Goal: Task Accomplishment & Management: Use online tool/utility

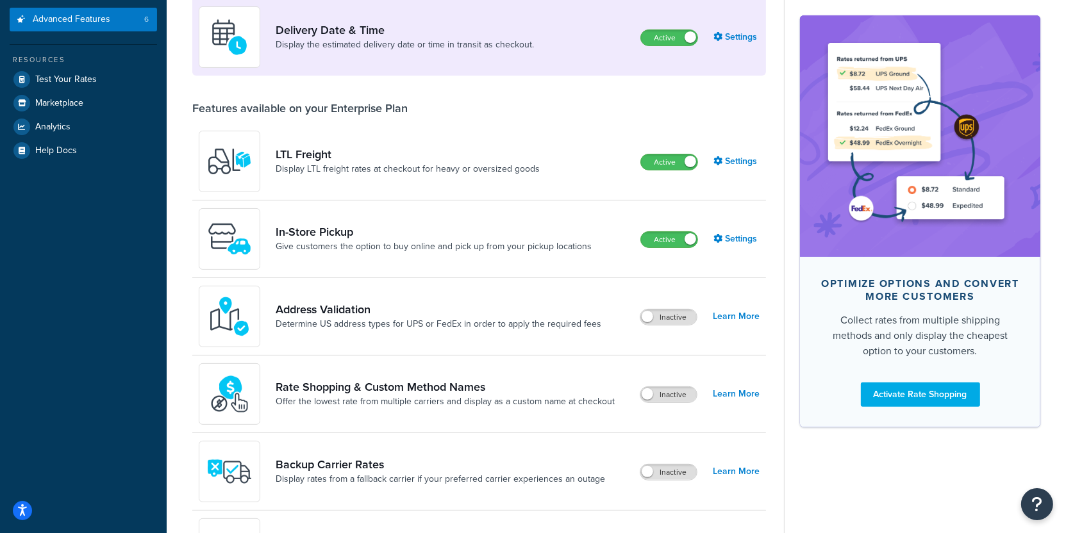
scroll to position [358, 0]
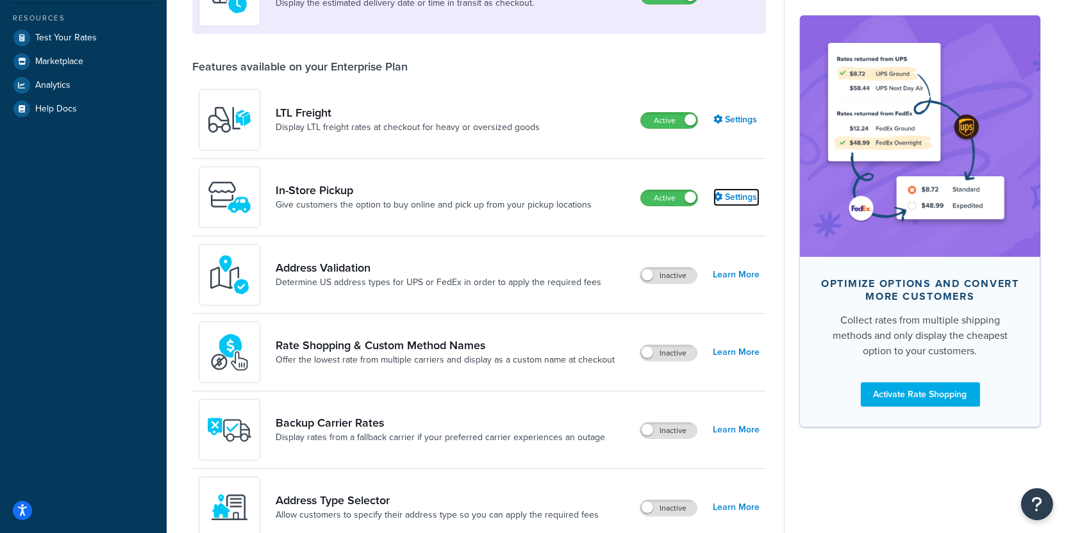
click at [746, 196] on link "Settings" at bounding box center [737, 198] width 46 height 18
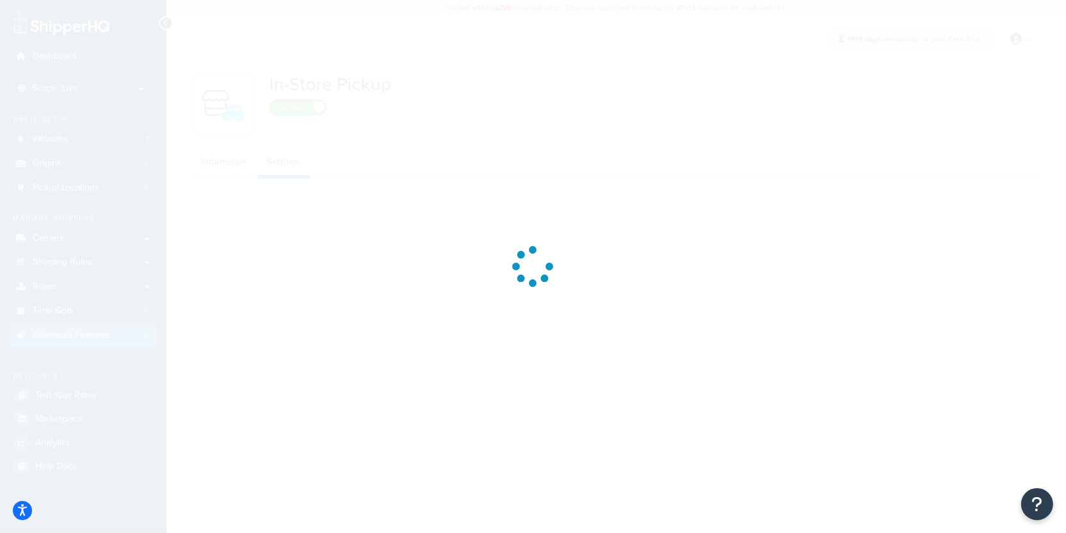
select select "inline"
select select "false"
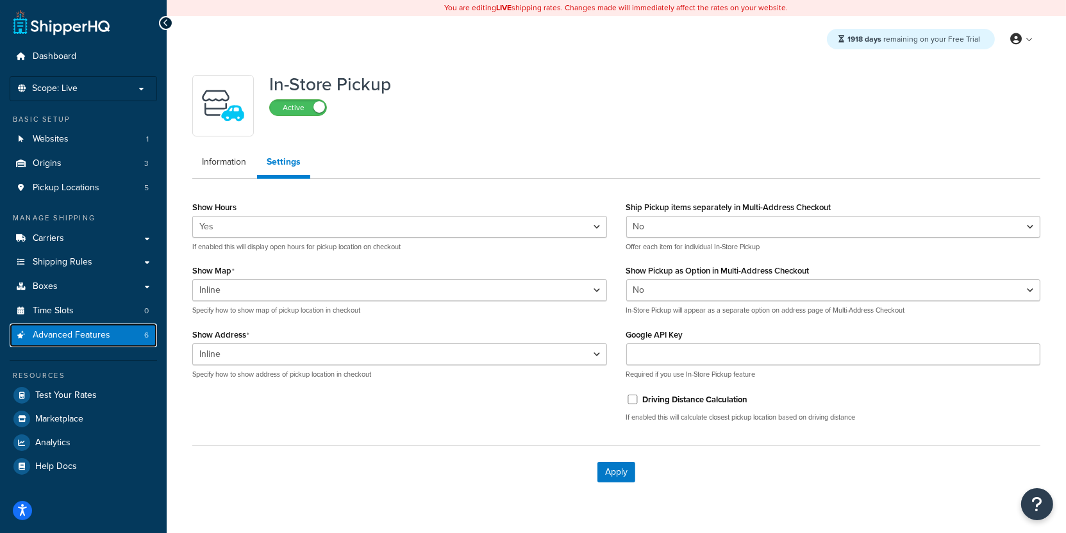
click at [122, 329] on link "Advanced Features 6" at bounding box center [83, 336] width 147 height 24
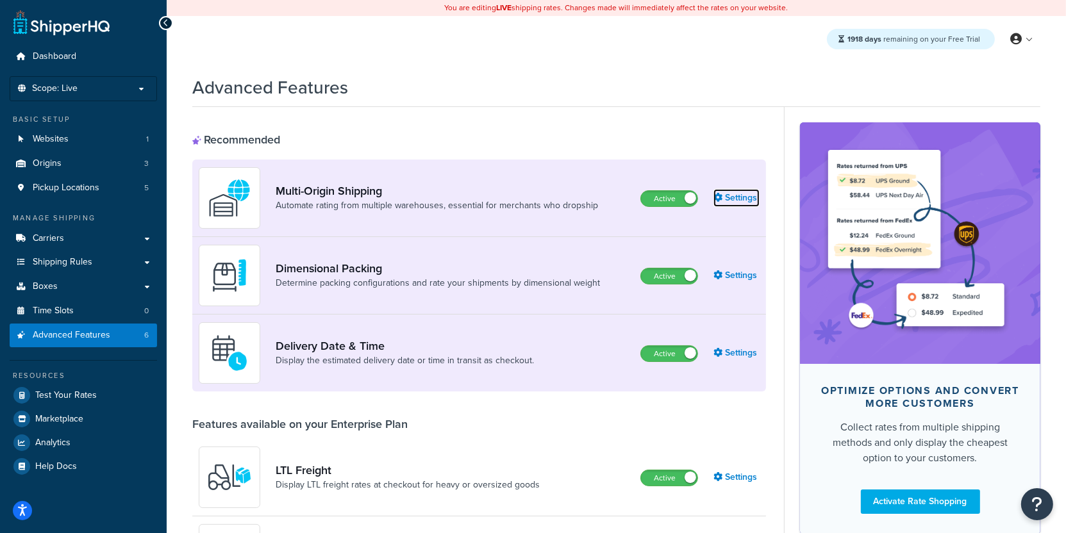
click at [738, 201] on link "Settings" at bounding box center [737, 198] width 46 height 18
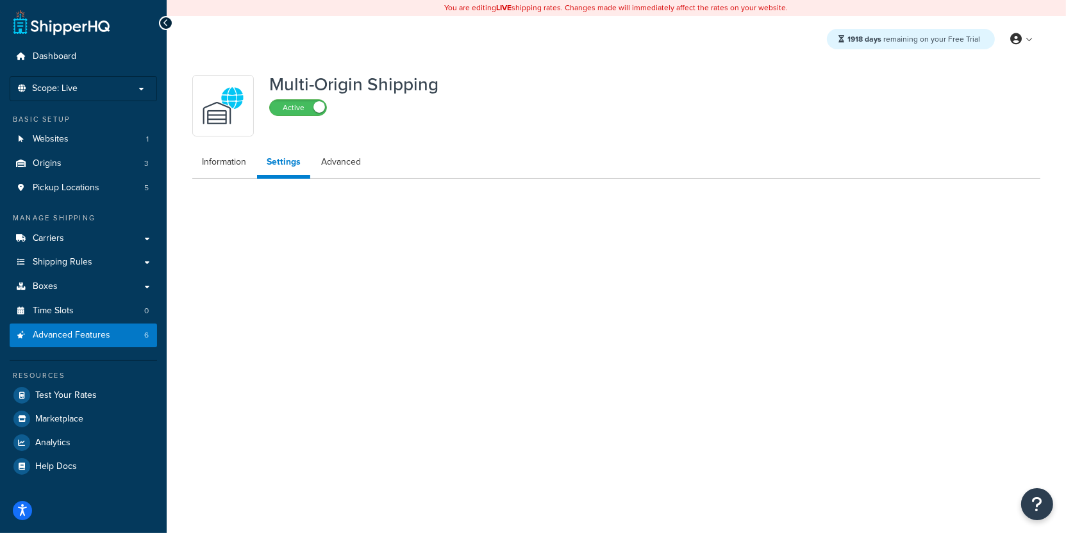
select select "FEWEST"
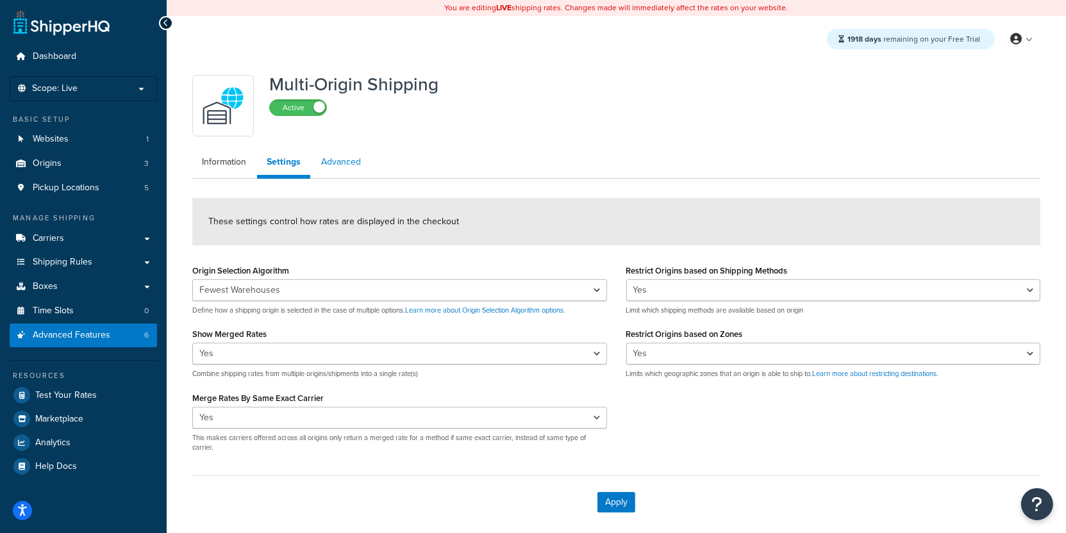
click at [340, 165] on link "Advanced" at bounding box center [341, 162] width 59 height 26
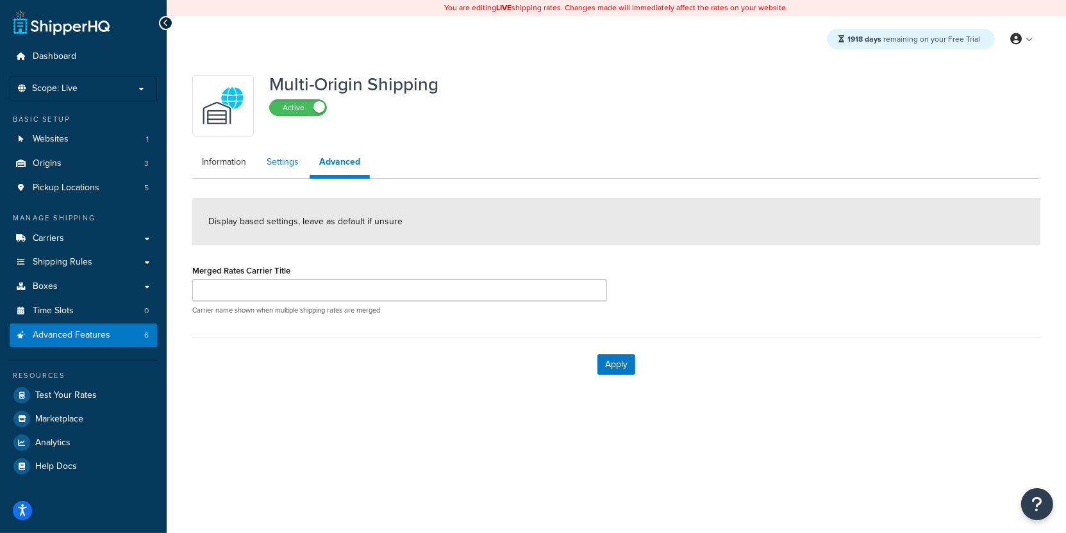
click at [287, 168] on link "Settings" at bounding box center [282, 162] width 51 height 26
select select "FEWEST"
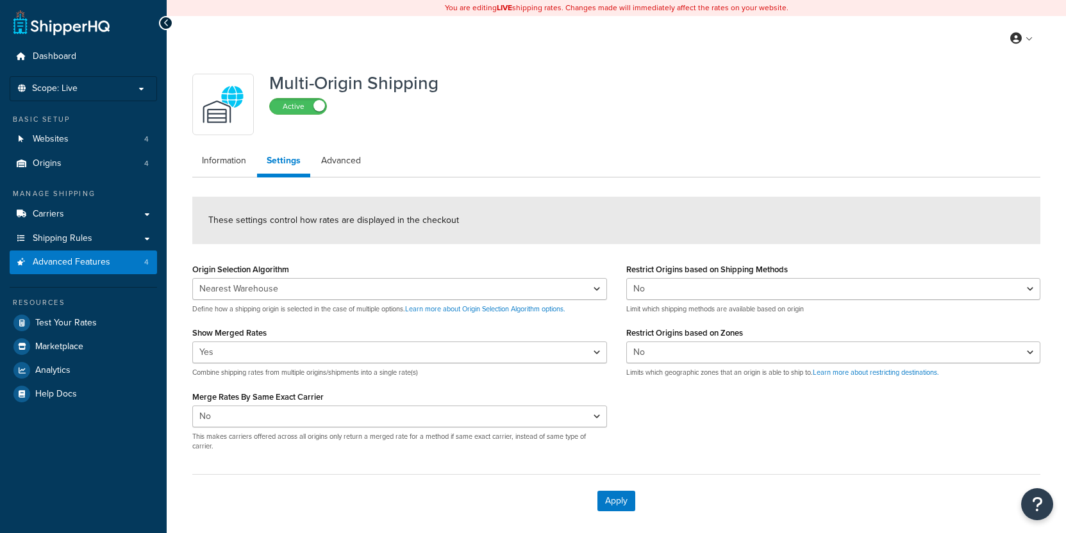
select select "false"
click at [97, 216] on link "Carriers" at bounding box center [83, 215] width 147 height 24
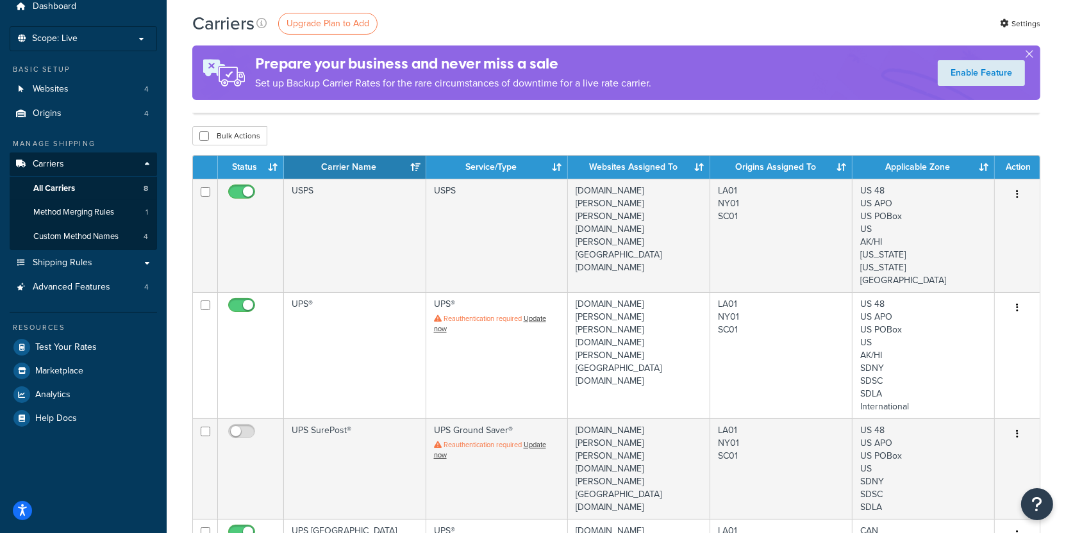
scroll to position [43, 0]
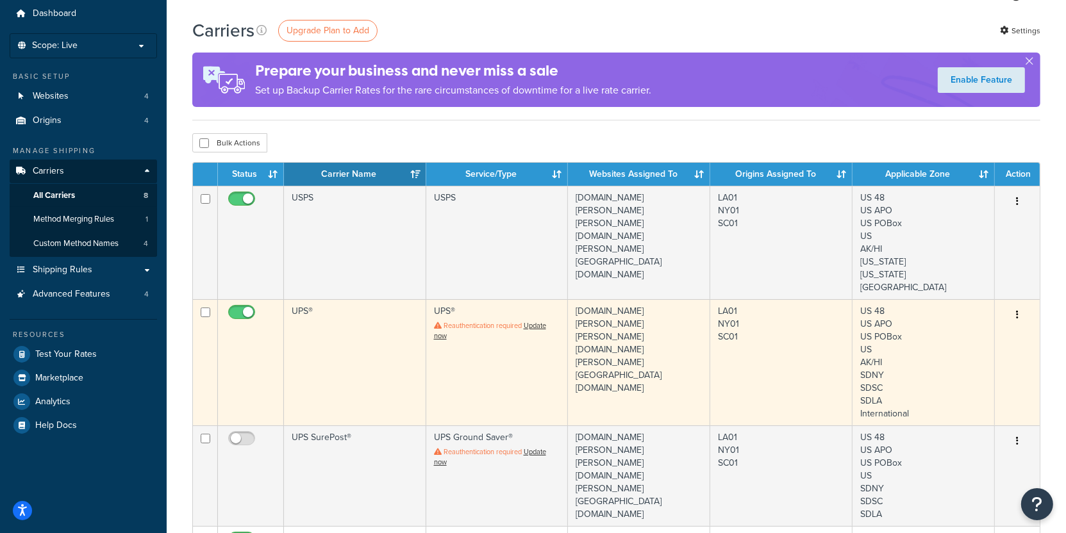
click at [348, 342] on td "UPS®" at bounding box center [355, 362] width 142 height 126
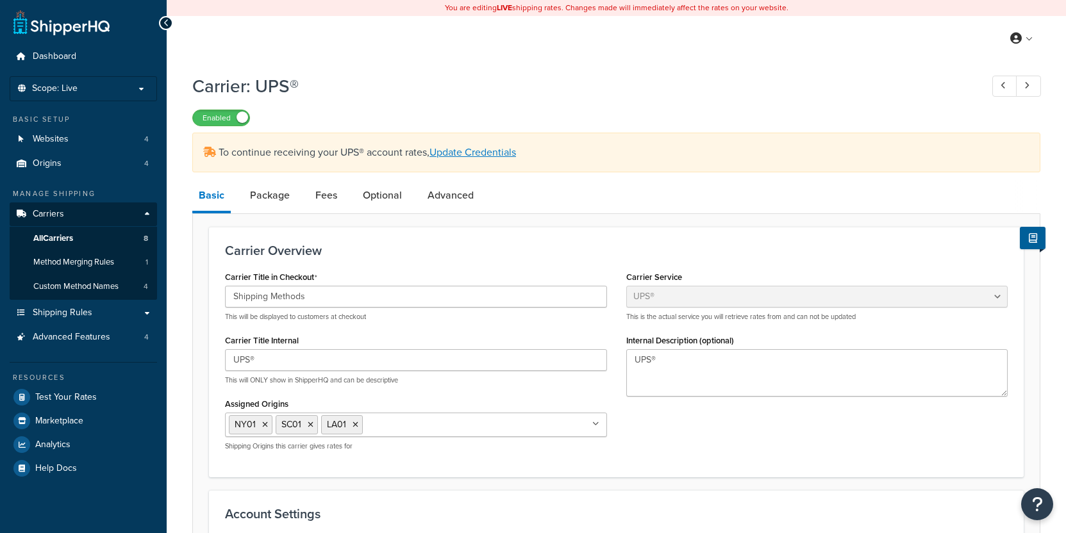
select select "ups"
select select "53"
click at [101, 393] on link "Test Your Rates" at bounding box center [83, 397] width 147 height 23
click at [56, 312] on span "Shipping Rules" at bounding box center [63, 313] width 60 height 11
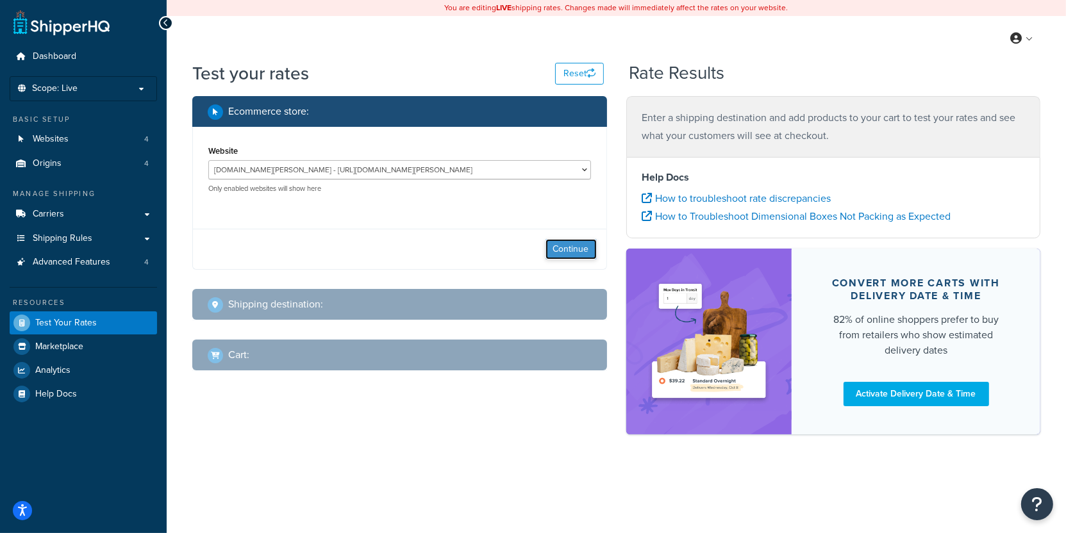
click at [569, 247] on button "Continue" at bounding box center [571, 249] width 51 height 21
select select "[GEOGRAPHIC_DATA]"
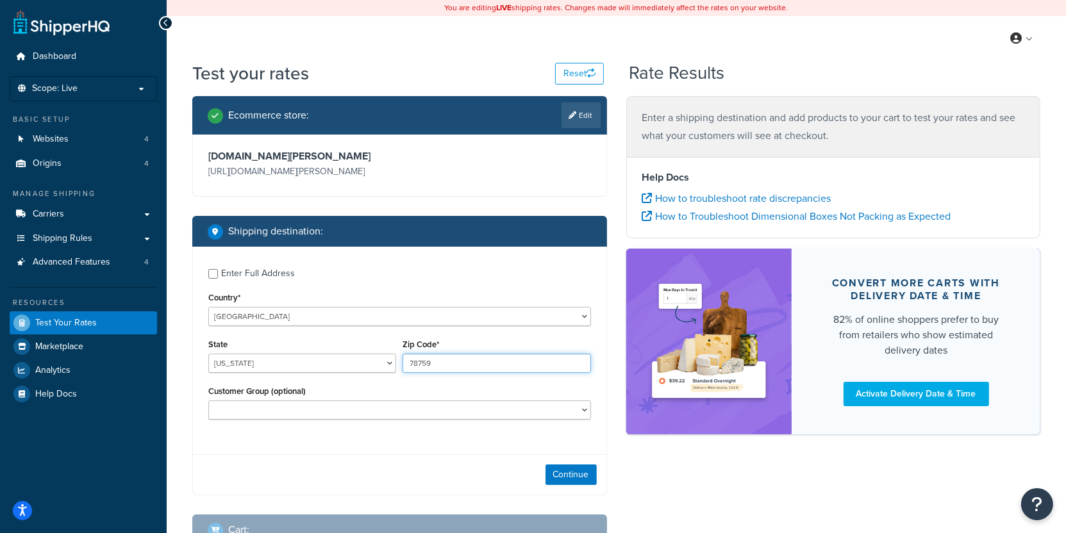
click at [432, 365] on input "78759" at bounding box center [497, 363] width 188 height 19
type input "78301"
click at [208, 354] on select "Alabama Alaska American Samoa Arizona Arkansas Armed Forces Americas Armed Forc…" at bounding box center [302, 363] width 188 height 19
click at [262, 283] on div "Enter Full Address Country* United States United Kingdom Afghanistan Åland Isla…" at bounding box center [400, 346] width 414 height 198
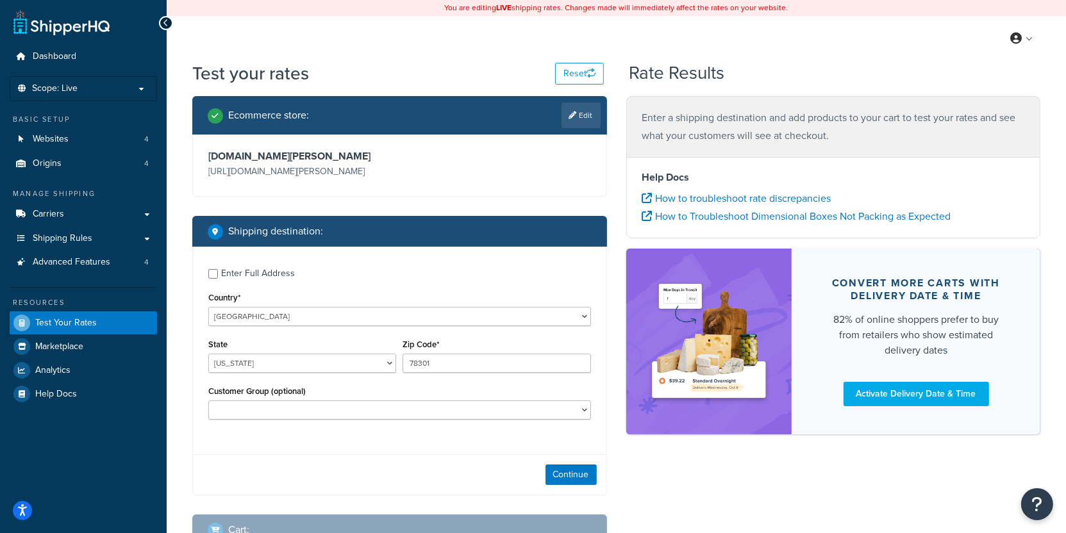
click at [264, 277] on div "Enter Full Address" at bounding box center [258, 274] width 74 height 18
click at [218, 277] on input "Enter Full Address" at bounding box center [213, 274] width 10 height 10
checkbox input "true"
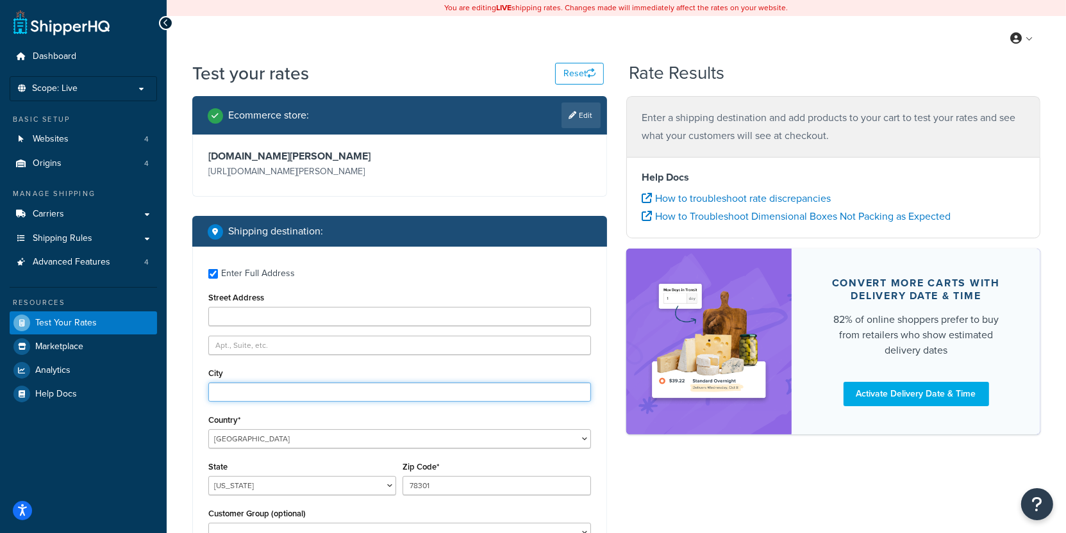
click at [285, 390] on input "City" at bounding box center [399, 392] width 383 height 19
type input "Austin"
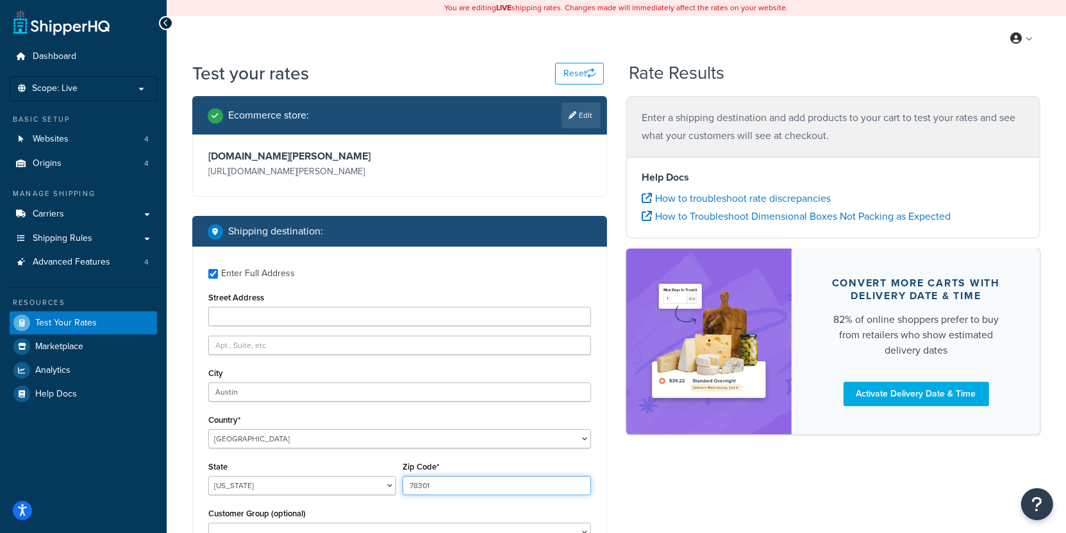
click at [457, 485] on input "78301" at bounding box center [497, 485] width 188 height 19
type input "78301"
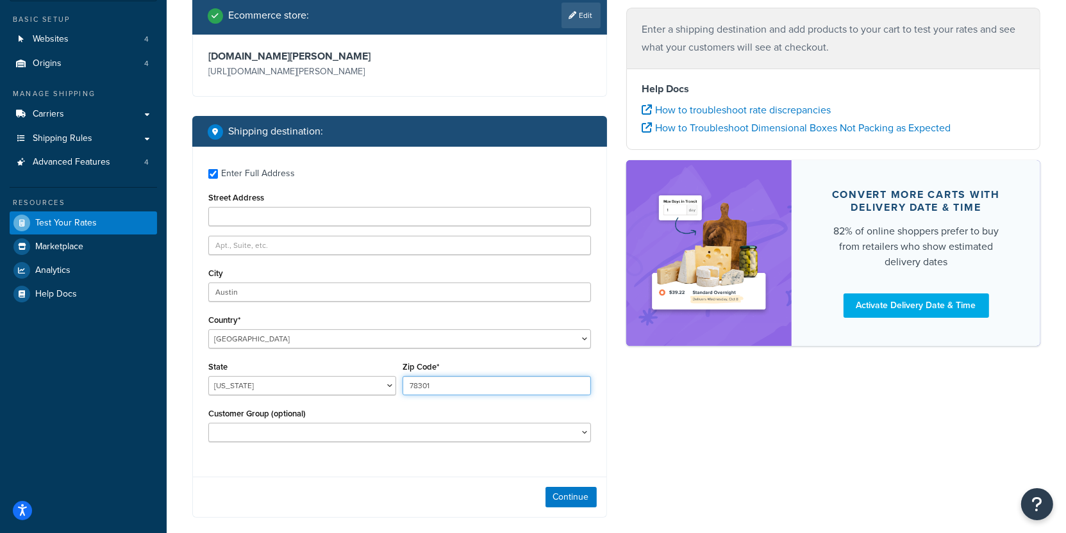
scroll to position [104, 0]
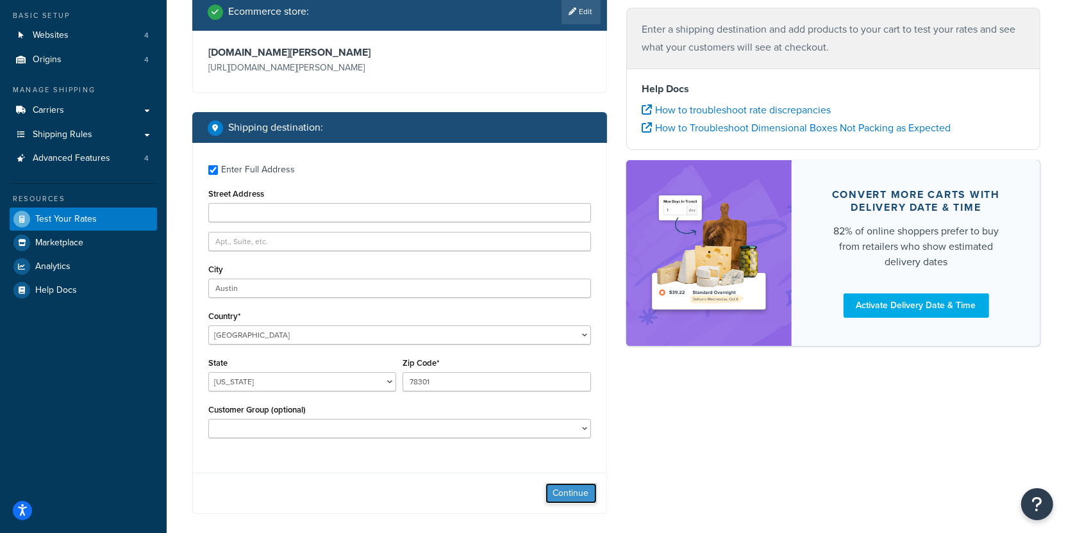
click at [569, 488] on button "Continue" at bounding box center [571, 493] width 51 height 21
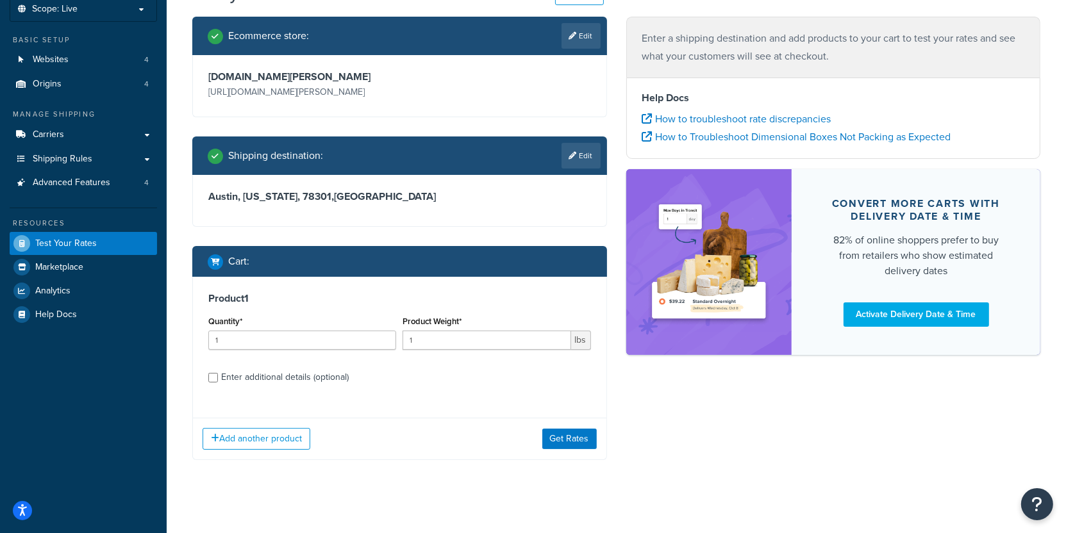
scroll to position [78, 0]
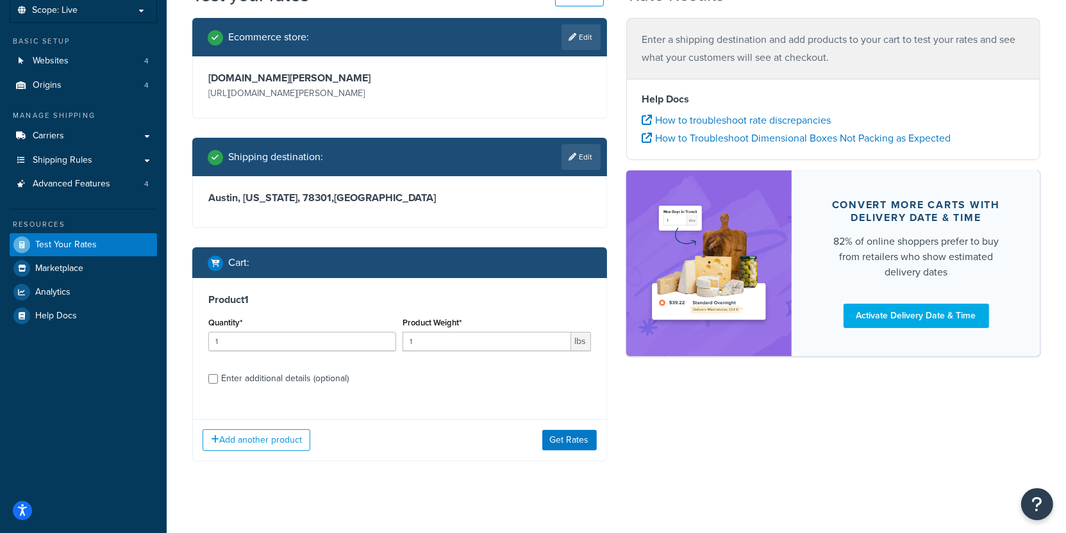
click at [321, 387] on div "Product 1 Quantity* 1 Product Weight* 1 lbs Enter additional details (optional)" at bounding box center [400, 343] width 414 height 131
click at [321, 380] on div "Enter additional details (optional)" at bounding box center [285, 379] width 128 height 18
click at [218, 380] on input "Enter additional details (optional)" at bounding box center [213, 379] width 10 height 10
checkbox input "true"
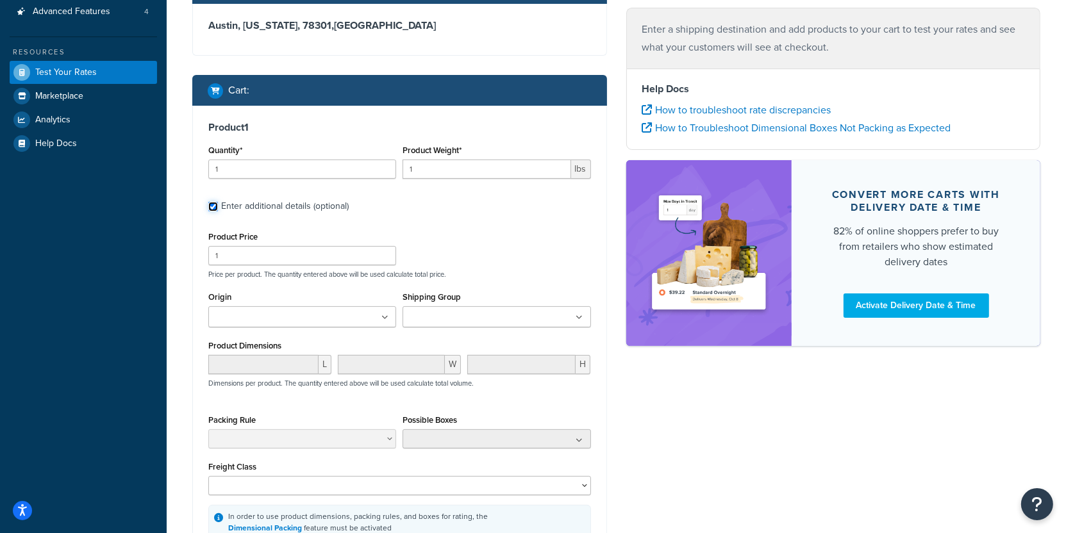
scroll to position [267, 0]
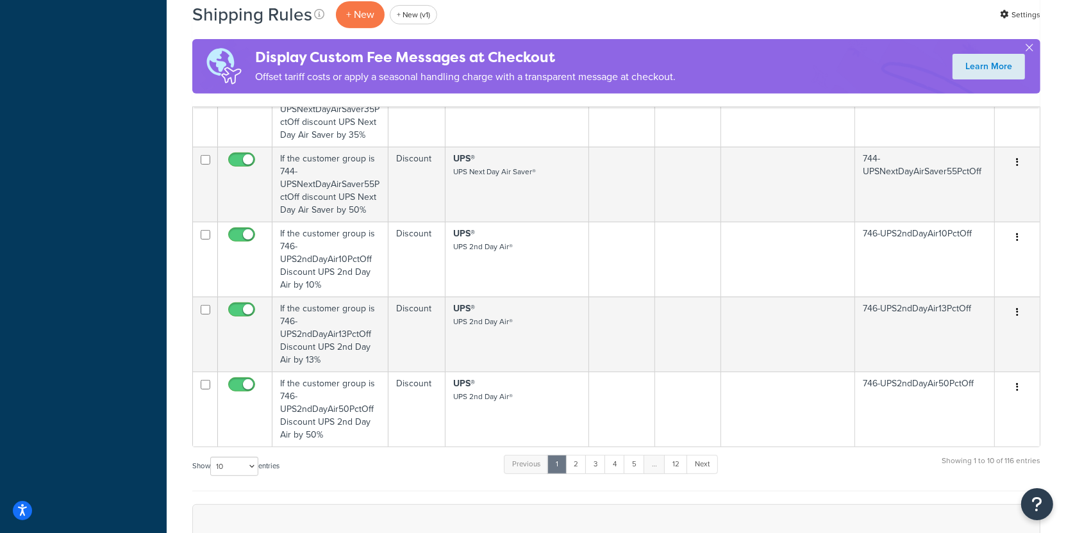
scroll to position [534, 0]
click at [577, 466] on link "2" at bounding box center [576, 464] width 21 height 19
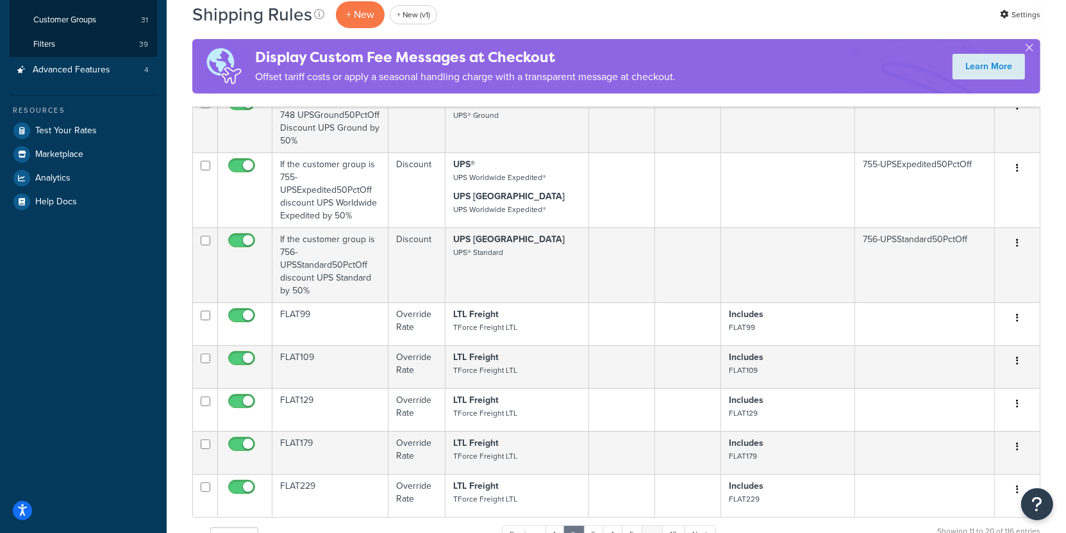
scroll to position [331, 0]
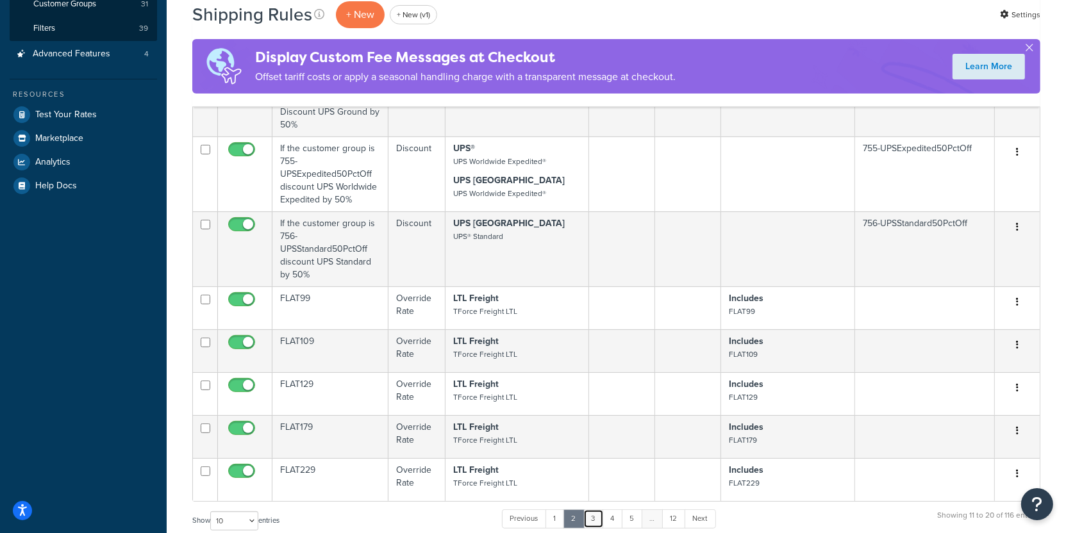
click at [591, 512] on link "3" at bounding box center [593, 519] width 21 height 19
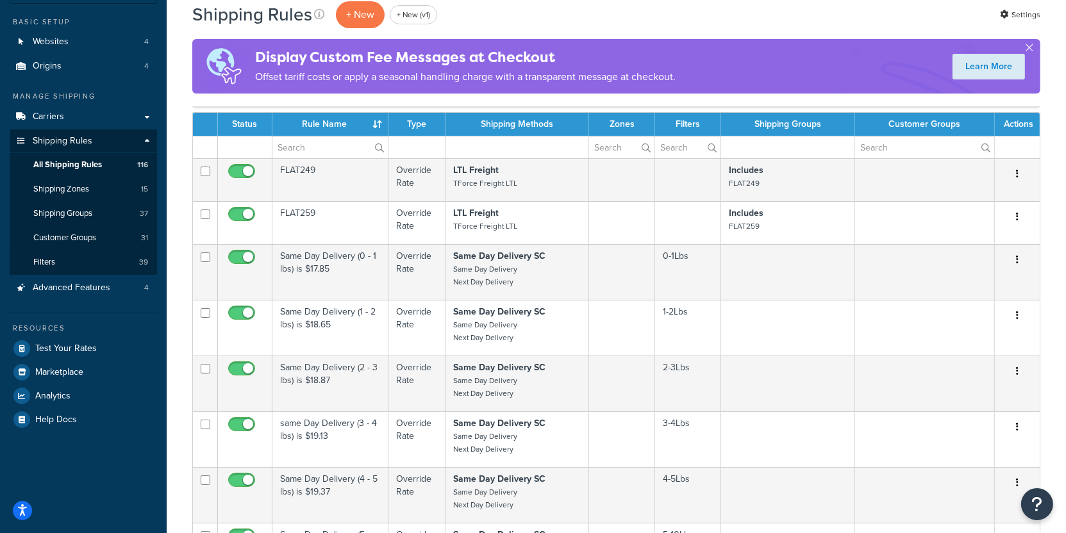
scroll to position [82, 0]
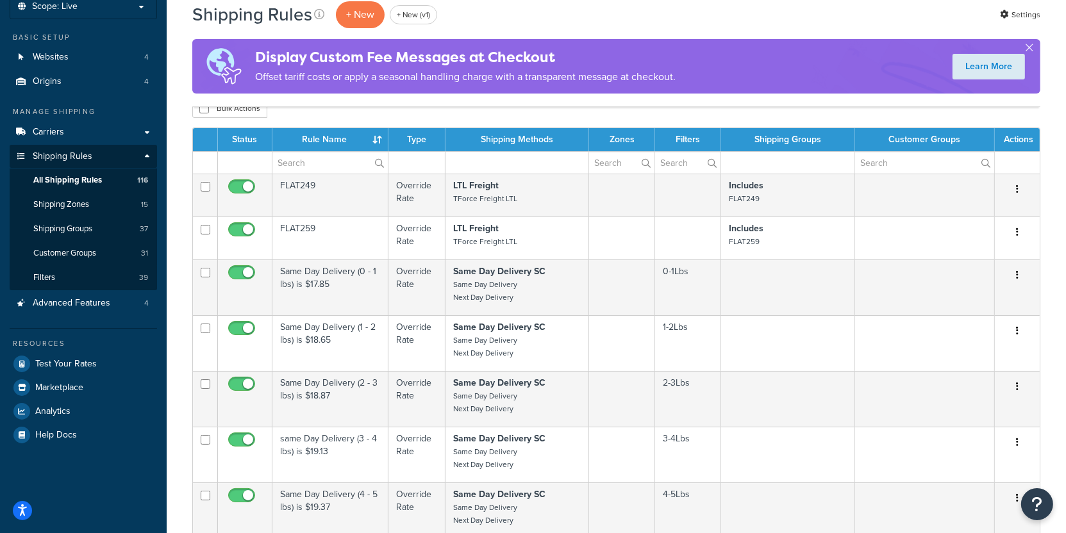
click at [217, 3] on h1 "Shipping Rules" at bounding box center [252, 14] width 120 height 25
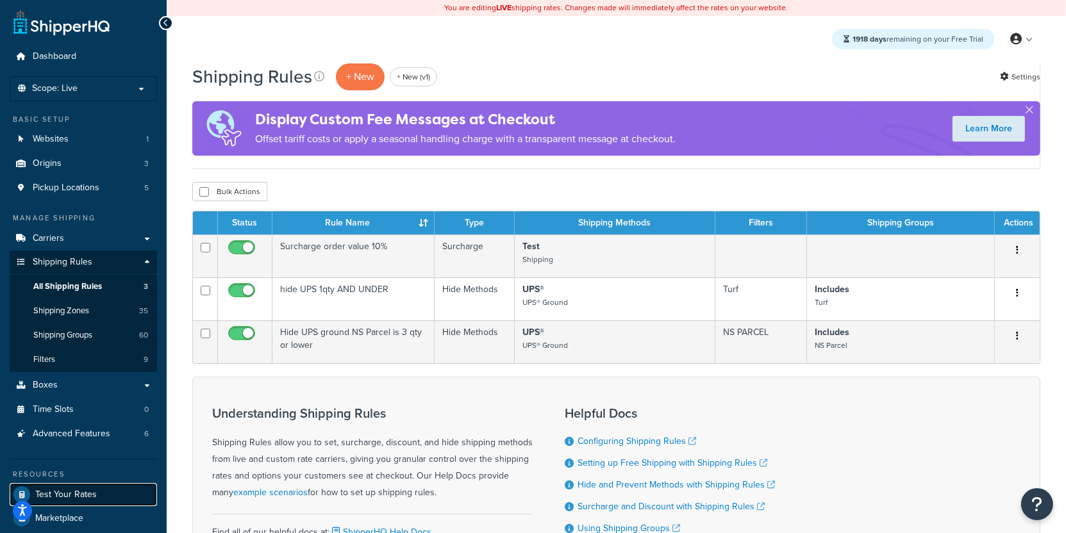
click at [118, 485] on link "Test Your Rates" at bounding box center [83, 494] width 147 height 23
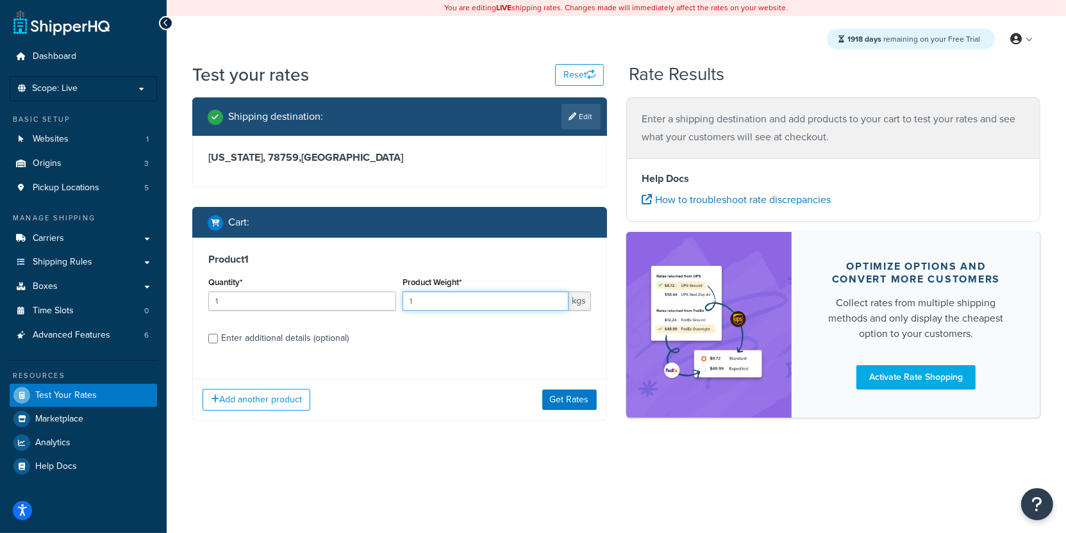
click at [479, 309] on input "1" at bounding box center [485, 301] width 165 height 19
click at [582, 119] on link "Edit" at bounding box center [581, 117] width 39 height 26
select select "[GEOGRAPHIC_DATA]"
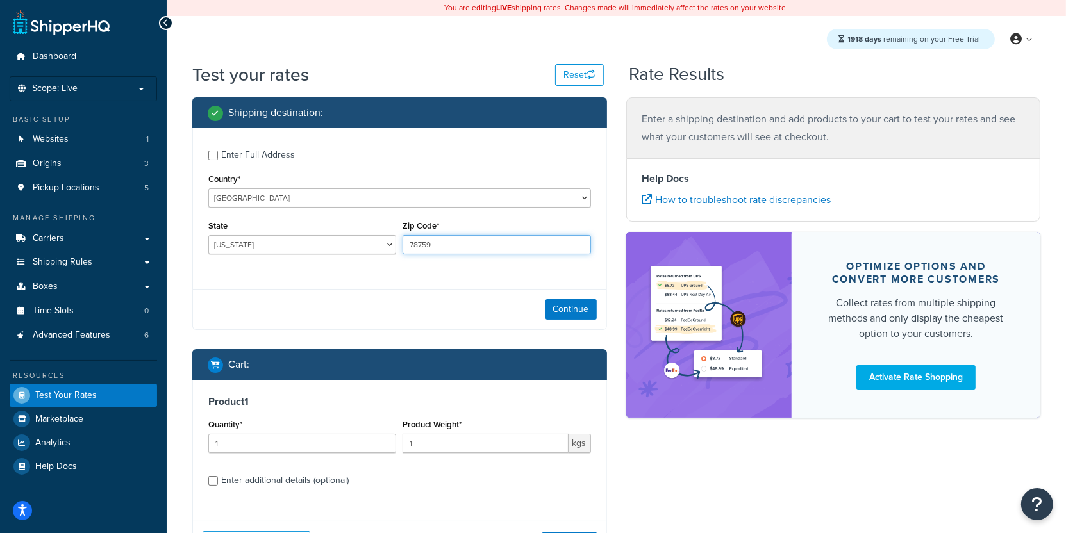
click at [433, 248] on input "78759" at bounding box center [497, 244] width 188 height 19
paste input "94104"
type input "94104"
click at [208, 235] on select "[US_STATE] [US_STATE] [US_STATE] [US_STATE] [US_STATE] Armed Forces Americas Ar…" at bounding box center [302, 244] width 188 height 19
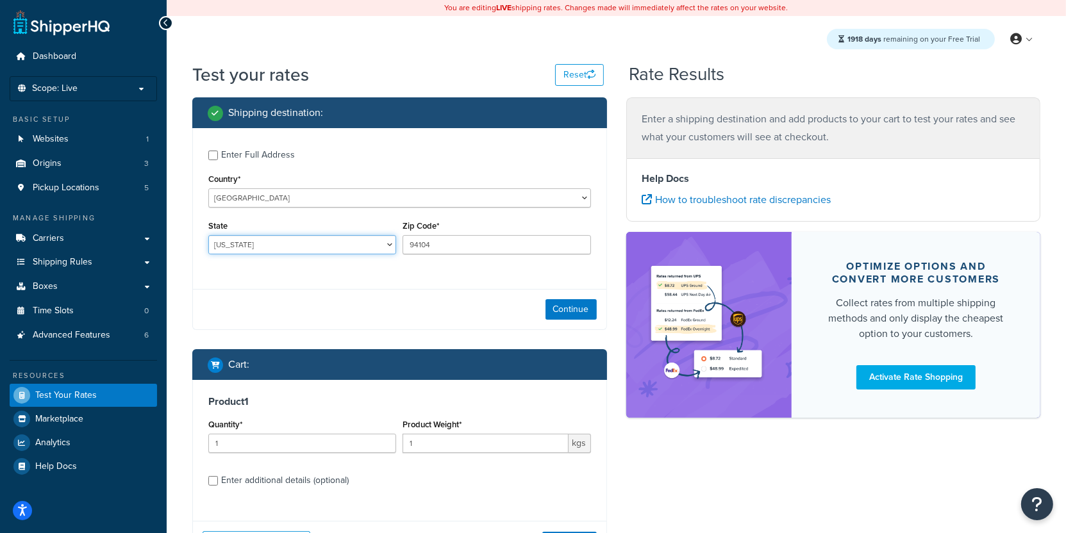
select select "CO"
click option "[US_STATE]" at bounding box center [0, 0] width 0 height 0
click at [576, 304] on button "Continue" at bounding box center [571, 309] width 51 height 21
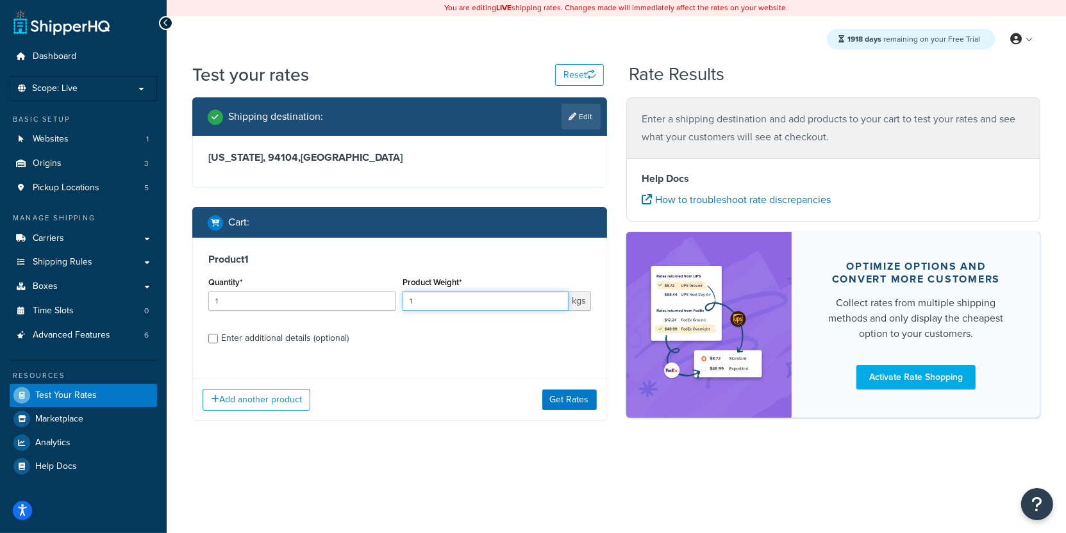
click at [441, 308] on input "1" at bounding box center [485, 301] width 165 height 19
type input "245"
click at [317, 340] on div "Enter additional details (optional)" at bounding box center [285, 339] width 128 height 18
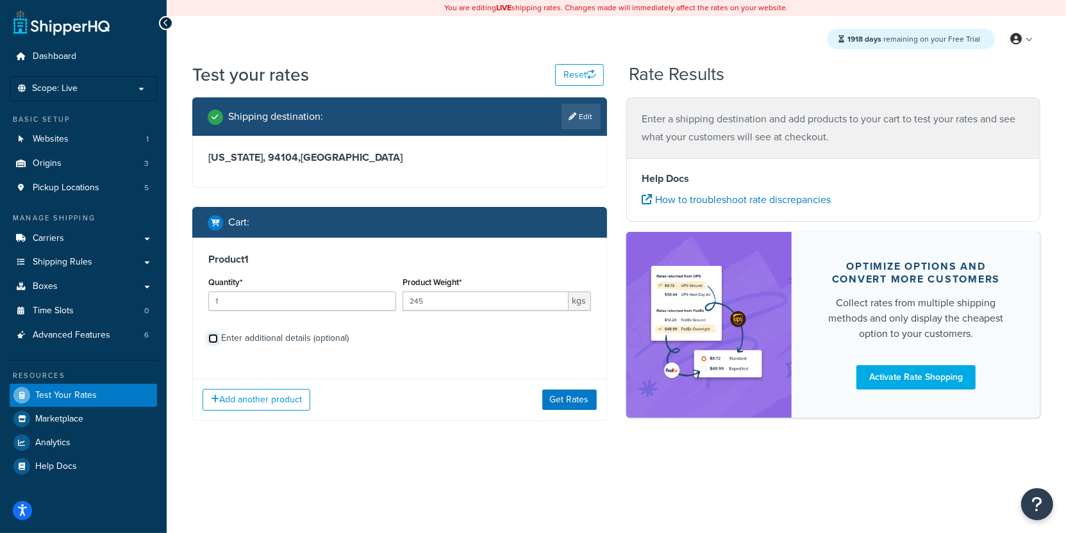
click at [218, 340] on input "Enter additional details (optional)" at bounding box center [213, 339] width 10 height 10
checkbox input "true"
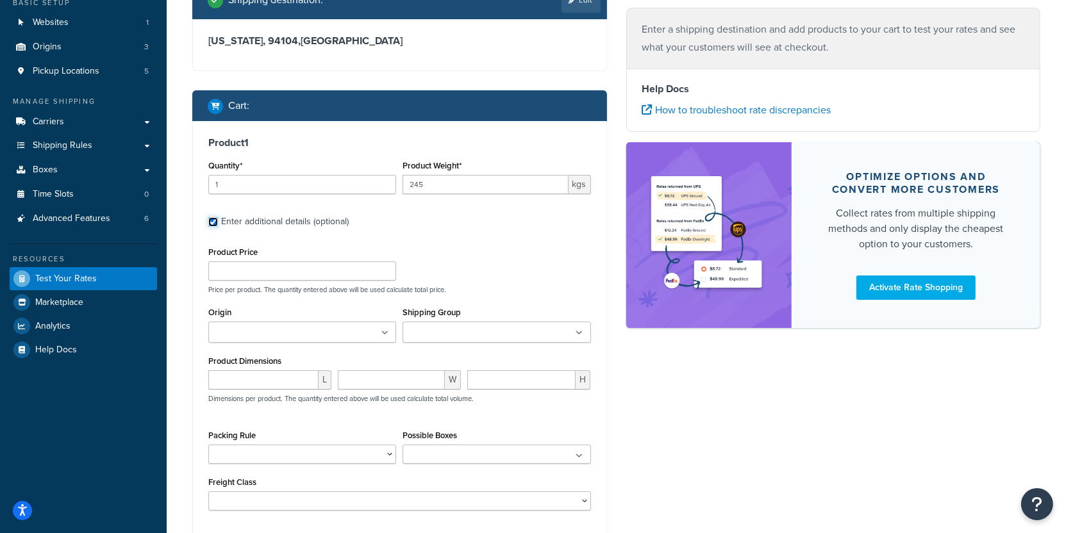
scroll to position [122, 0]
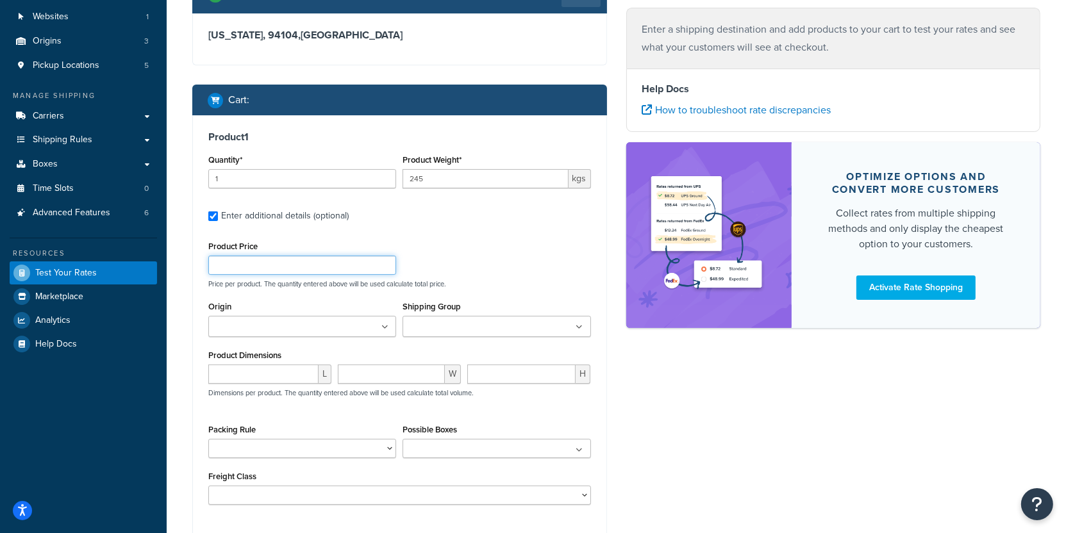
click at [270, 265] on input "Product Price" at bounding box center [302, 265] width 188 height 19
paste input "4238.28"
type input "4238.28"
click at [451, 319] on ul at bounding box center [497, 326] width 188 height 21
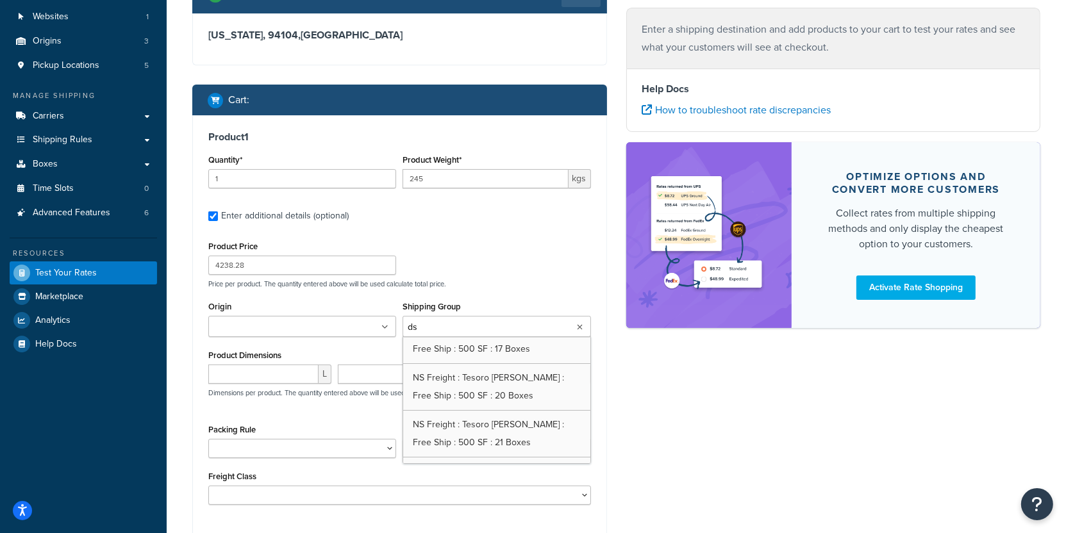
scroll to position [180, 0]
type input "ds"
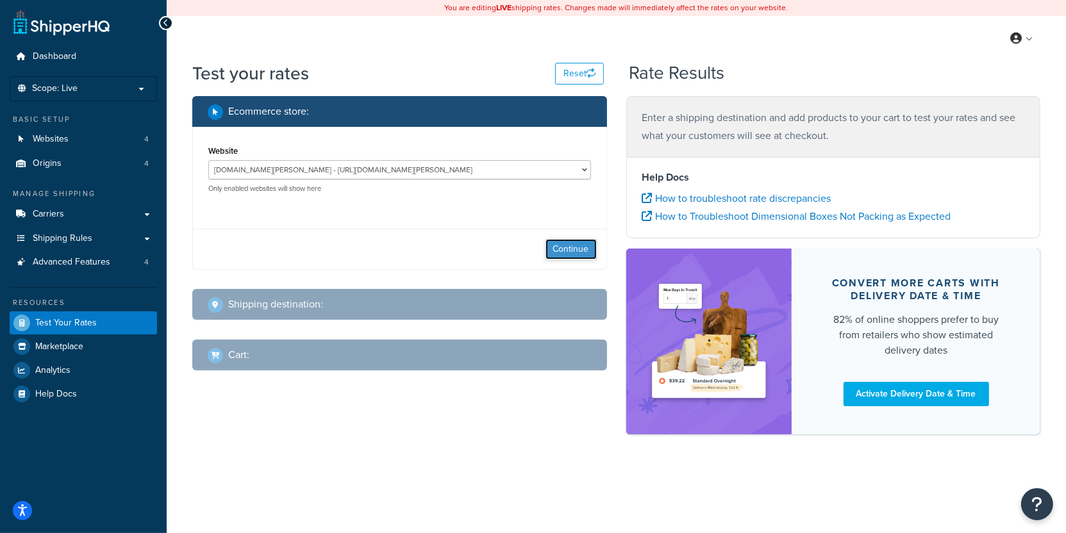
click at [565, 249] on button "Continue" at bounding box center [571, 249] width 51 height 21
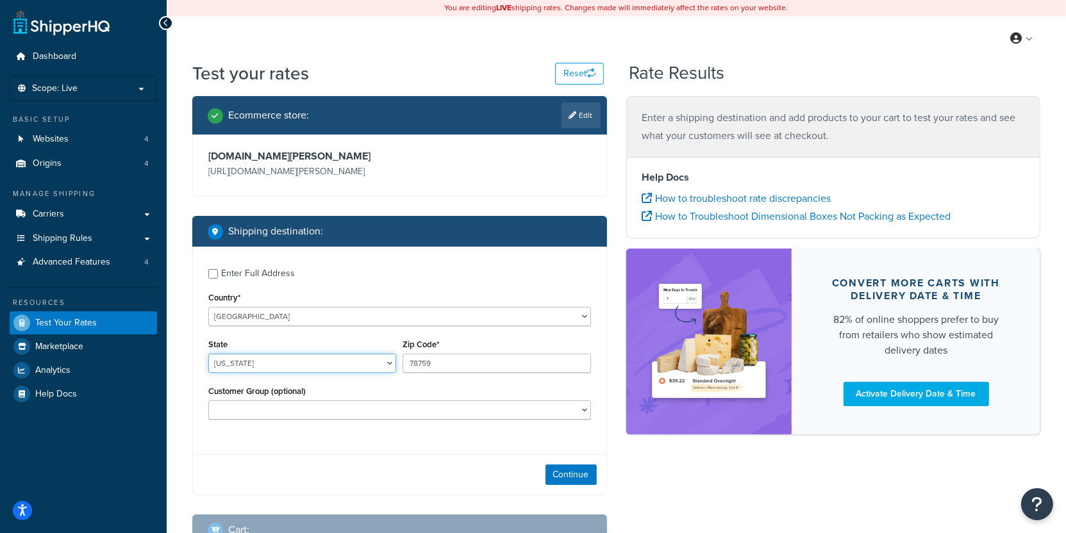
click at [208, 354] on select "[US_STATE] [US_STATE] [US_STATE] [US_STATE] [US_STATE] Armed Forces Americas Ar…" at bounding box center [302, 363] width 188 height 19
select select "CO"
click option "[US_STATE]" at bounding box center [0, 0] width 0 height 0
click at [437, 367] on input "78759" at bounding box center [497, 363] width 188 height 19
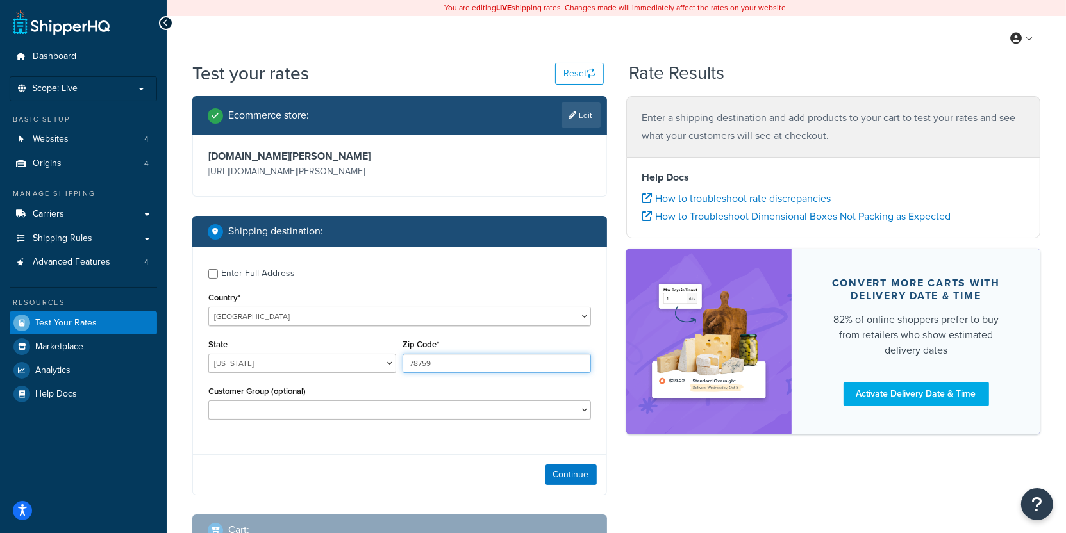
click at [437, 367] on input "78759" at bounding box center [497, 363] width 188 height 19
paste input "94104"
type input "94104"
click at [553, 474] on button "Continue" at bounding box center [571, 475] width 51 height 21
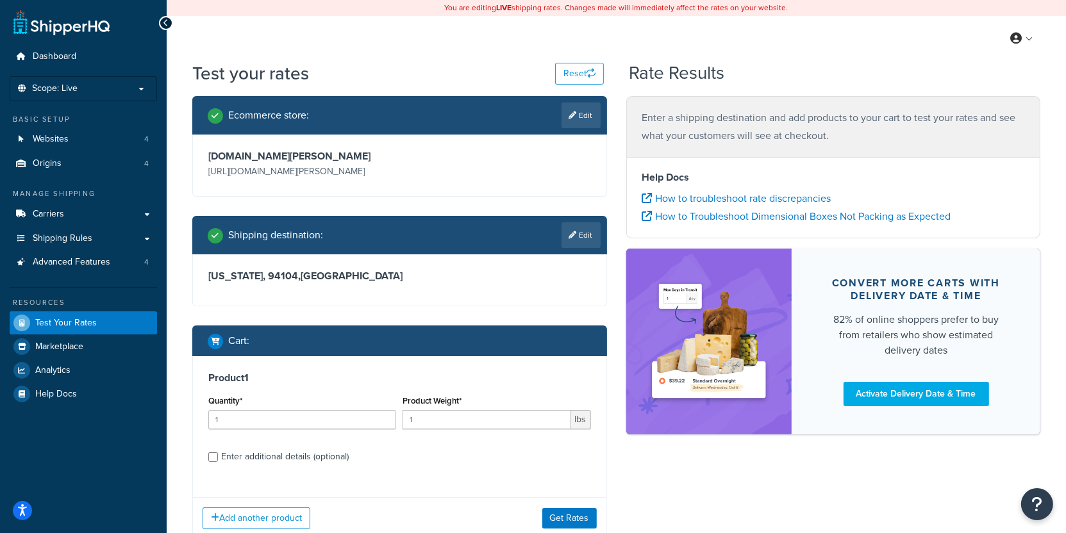
click at [316, 449] on div "Enter additional details (optional)" at bounding box center [285, 457] width 128 height 18
click at [218, 453] on input "Enter additional details (optional)" at bounding box center [213, 458] width 10 height 10
checkbox input "true"
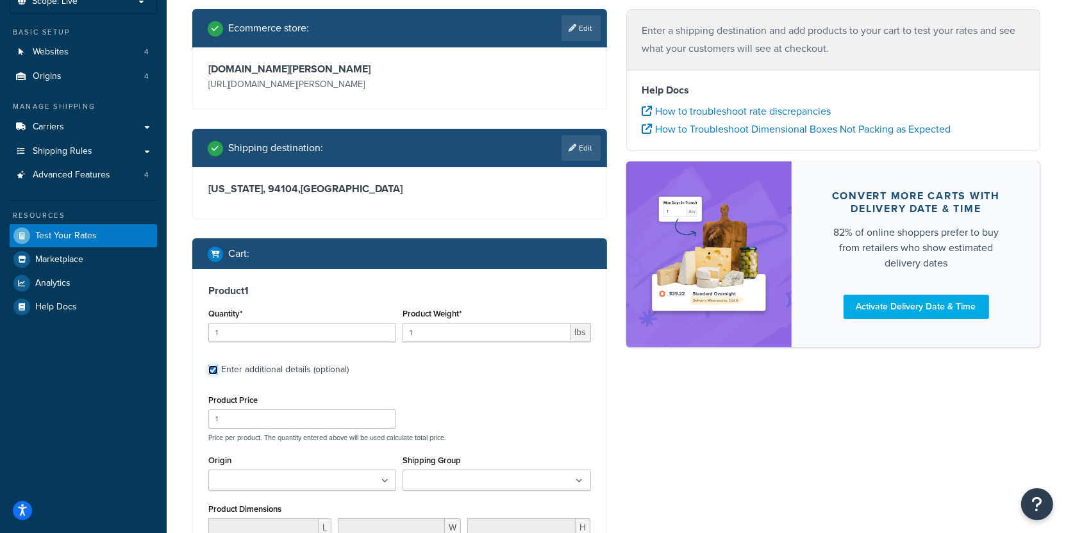
scroll to position [130, 0]
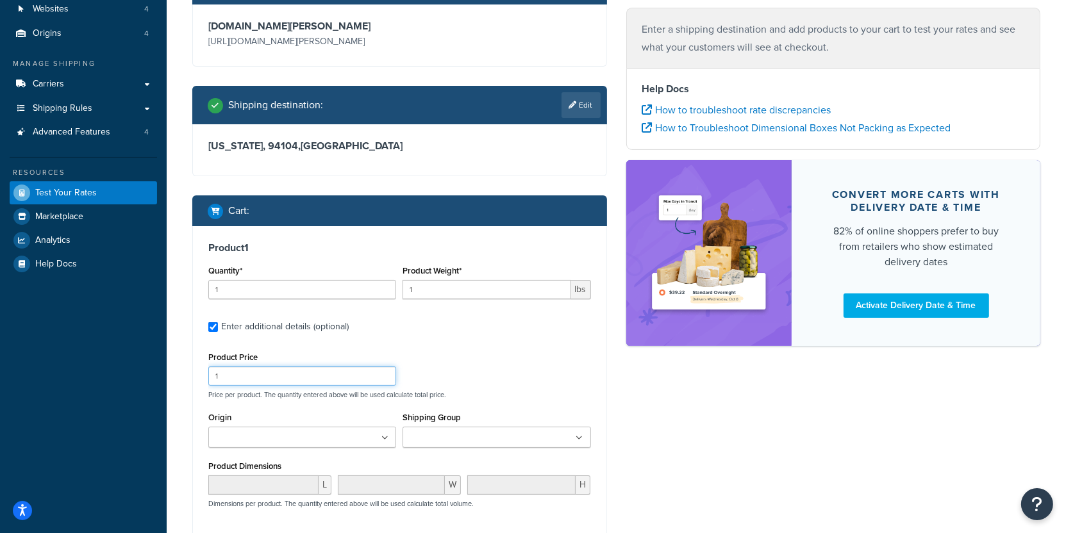
click at [297, 381] on input "1" at bounding box center [302, 376] width 188 height 19
paste input "4238.28"
type input "4238.28"
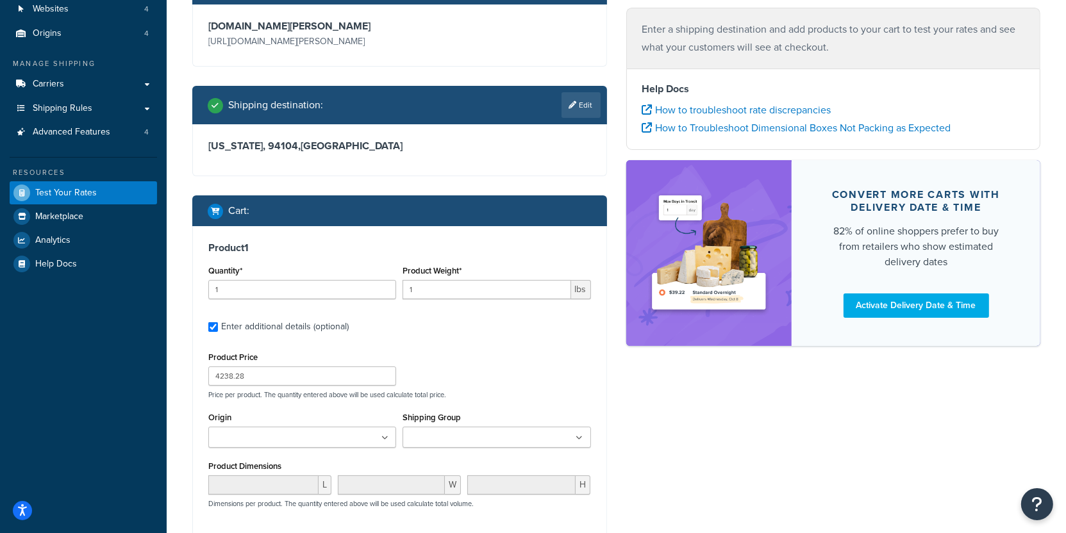
click at [474, 439] on input "Shipping Group" at bounding box center [463, 439] width 113 height 14
type input "ds"
click at [430, 296] on input "1" at bounding box center [487, 289] width 168 height 19
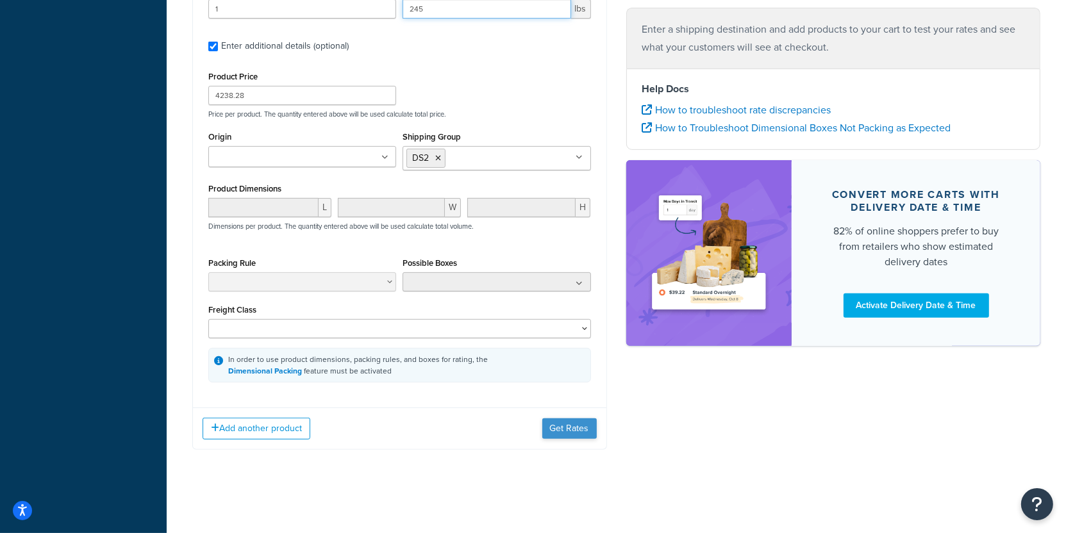
type input "245"
click at [572, 439] on button "Get Rates" at bounding box center [569, 429] width 55 height 21
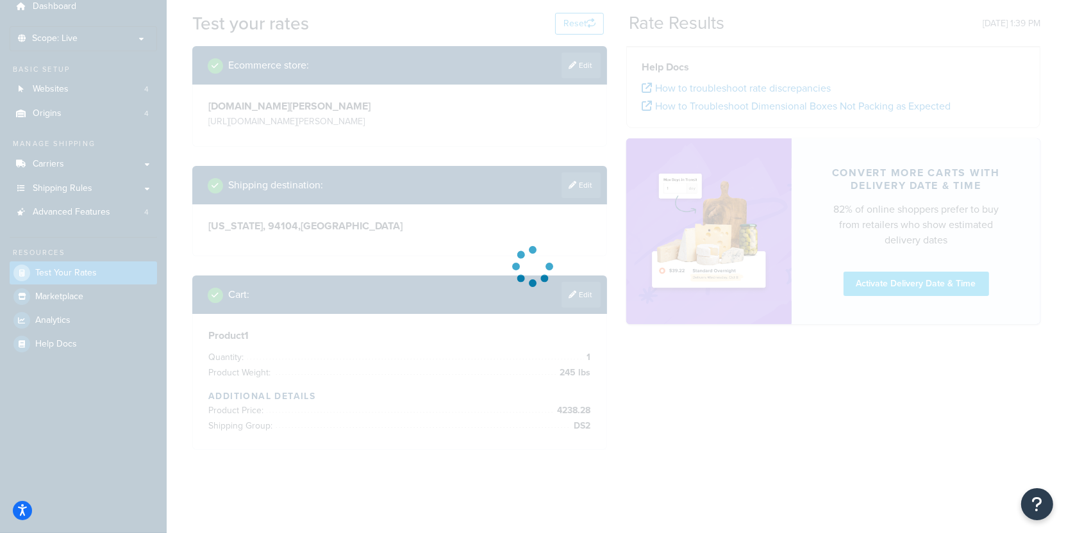
scroll to position [49, 0]
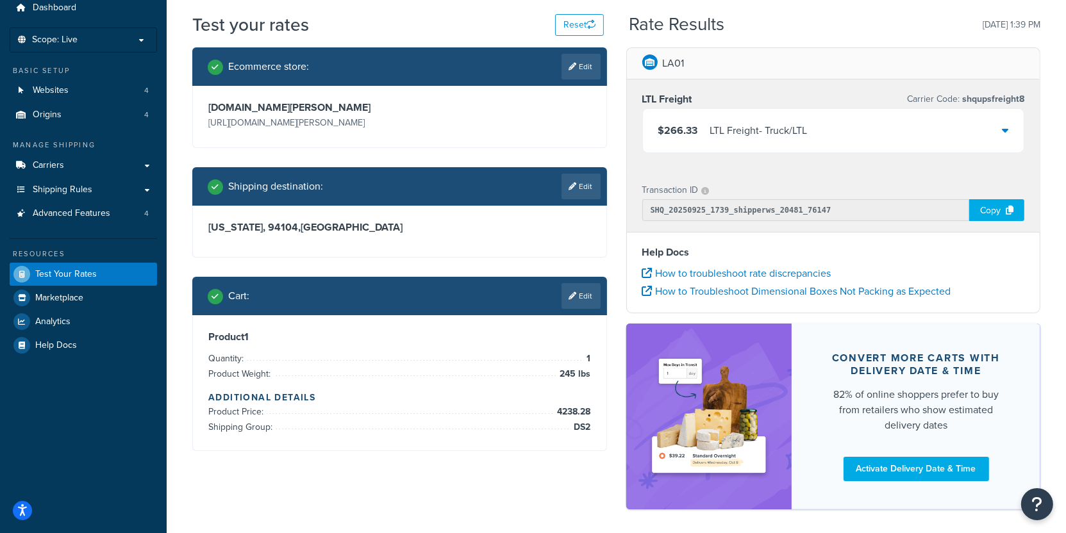
click at [791, 115] on div "$266.33 LTL Freight - Truck/LTL" at bounding box center [834, 131] width 382 height 44
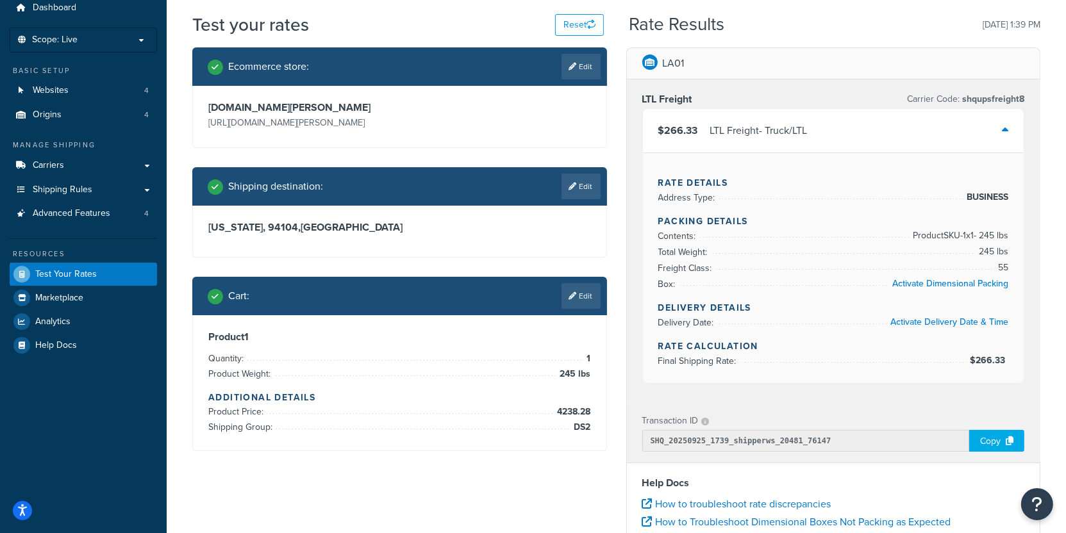
click at [775, 135] on div "LTL Freight - Truck/LTL" at bounding box center [758, 131] width 97 height 18
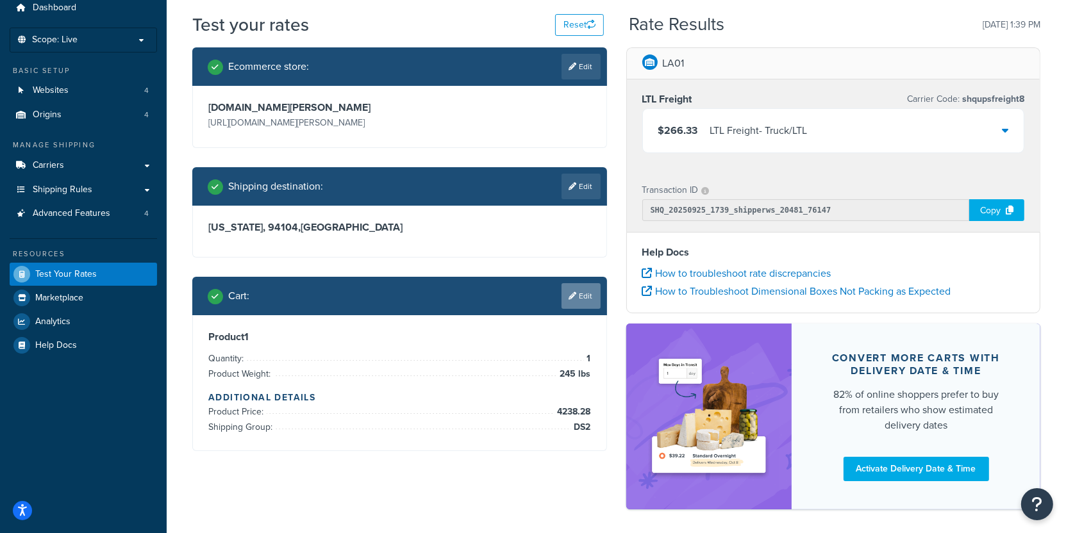
click at [586, 300] on link "Edit" at bounding box center [581, 296] width 39 height 26
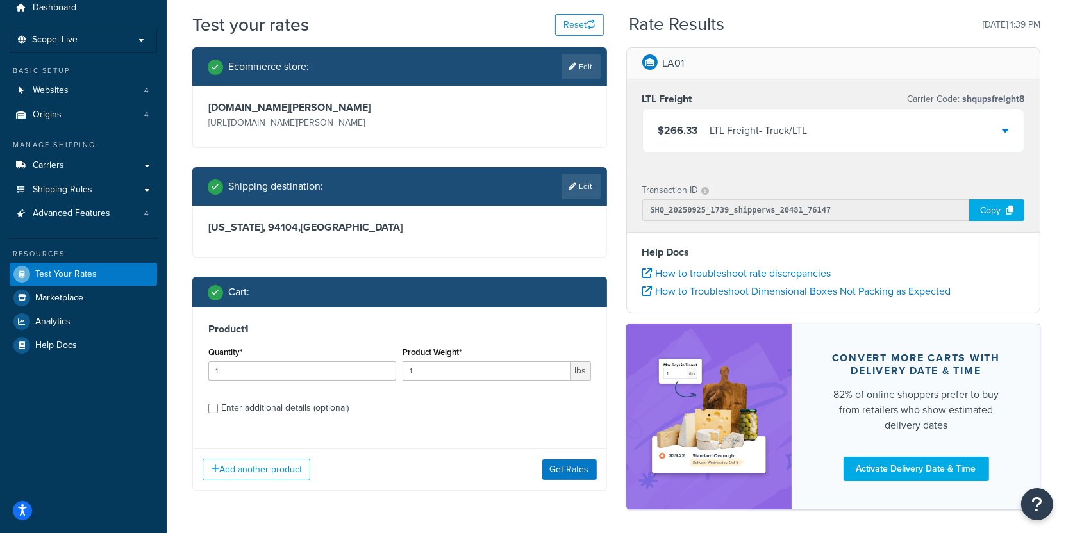
click at [295, 410] on div "Enter additional details (optional)" at bounding box center [285, 408] width 128 height 18
click at [218, 410] on input "Enter additional details (optional)" at bounding box center [213, 409] width 10 height 10
checkbox input "true"
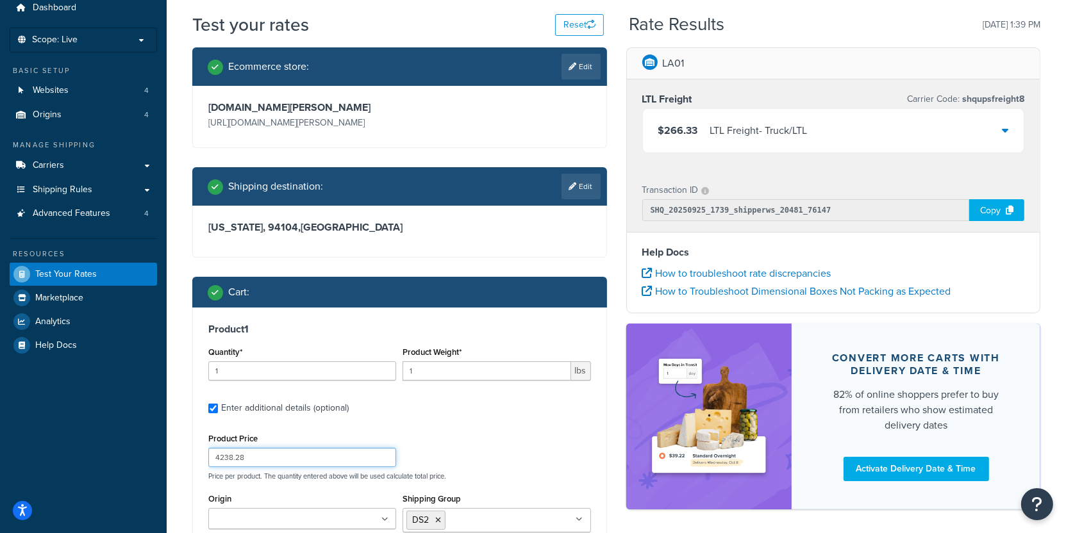
click at [281, 457] on input "4238.28" at bounding box center [302, 457] width 188 height 19
click at [439, 521] on icon at bounding box center [438, 521] width 6 height 8
click at [450, 452] on div "Product Price Price per product. The quantity entered above will be used calcul…" at bounding box center [399, 455] width 389 height 51
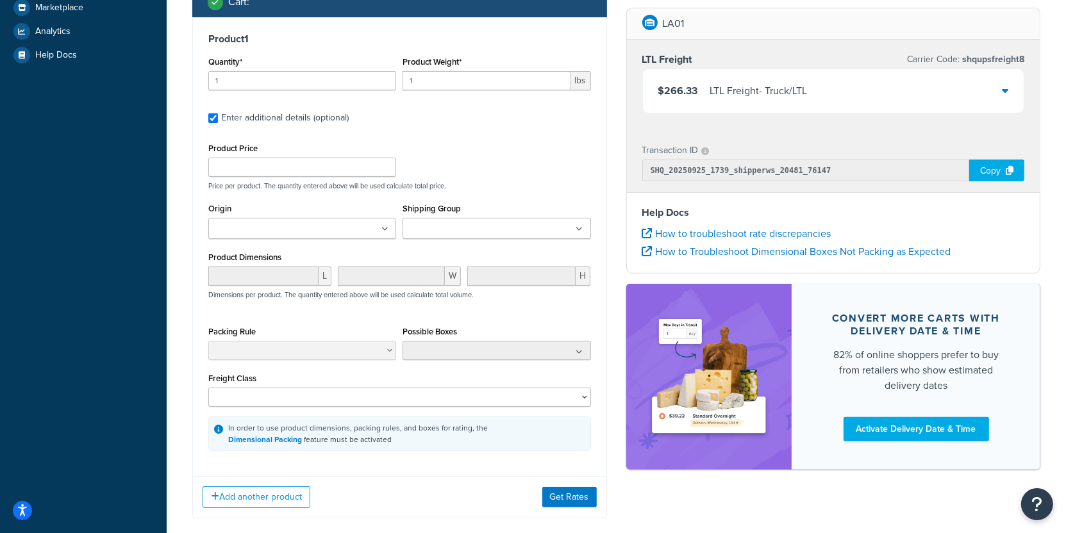
scroll to position [312, 0]
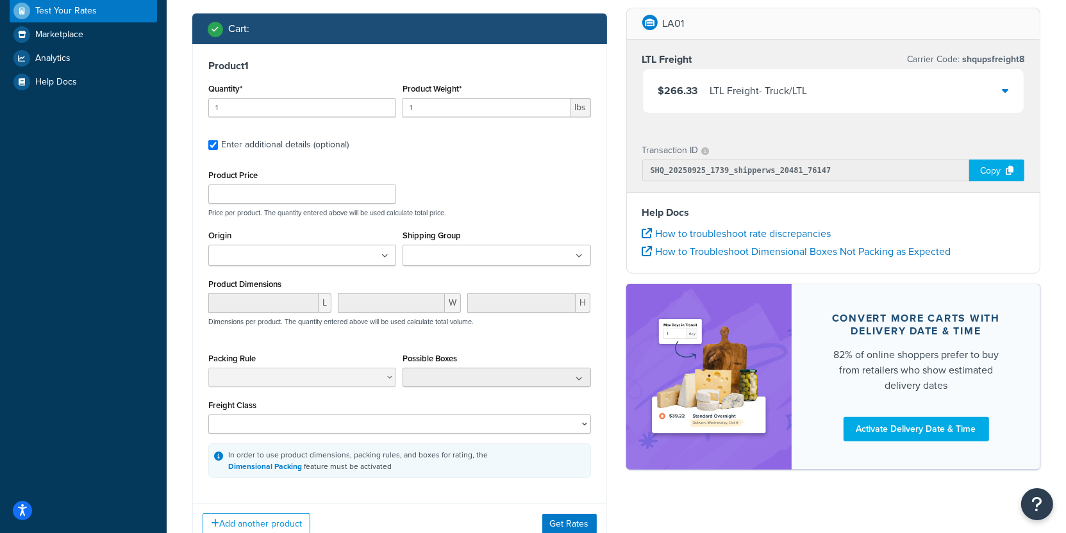
click at [441, 119] on div "Product Weight* 1 lbs" at bounding box center [496, 103] width 194 height 47
click at [441, 111] on input "1" at bounding box center [487, 107] width 168 height 19
type input "245"
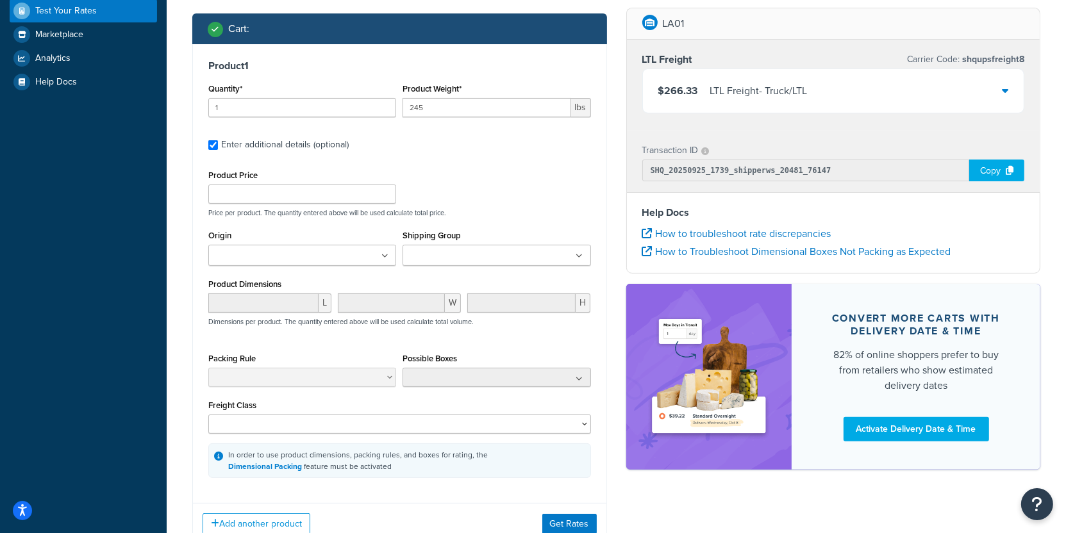
click at [575, 510] on div "Add another product Get Rates" at bounding box center [400, 524] width 414 height 42
click at [575, 513] on div "Add another product Get Rates" at bounding box center [400, 524] width 414 height 42
click at [575, 519] on button "Get Rates" at bounding box center [569, 524] width 55 height 21
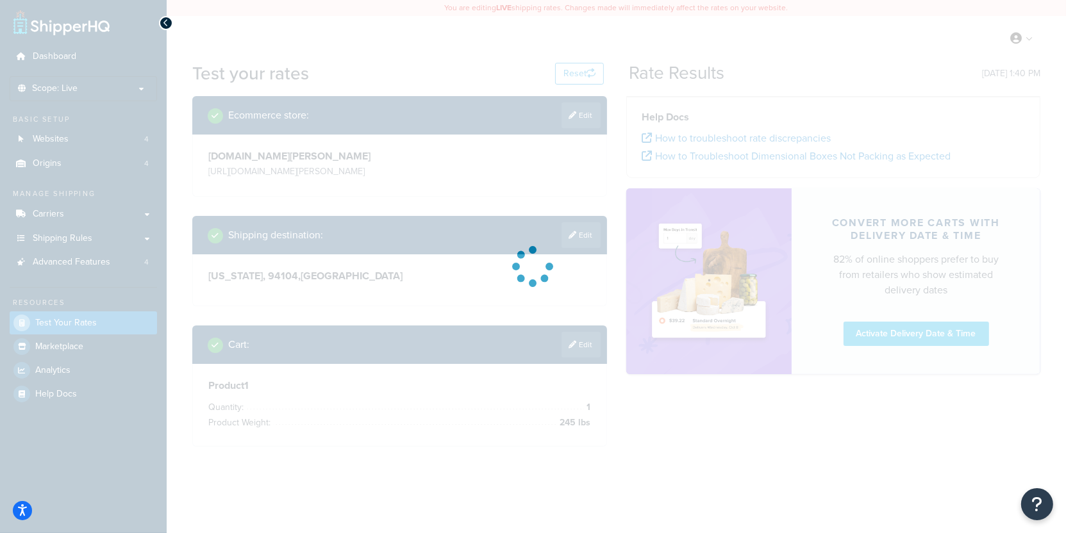
scroll to position [0, 0]
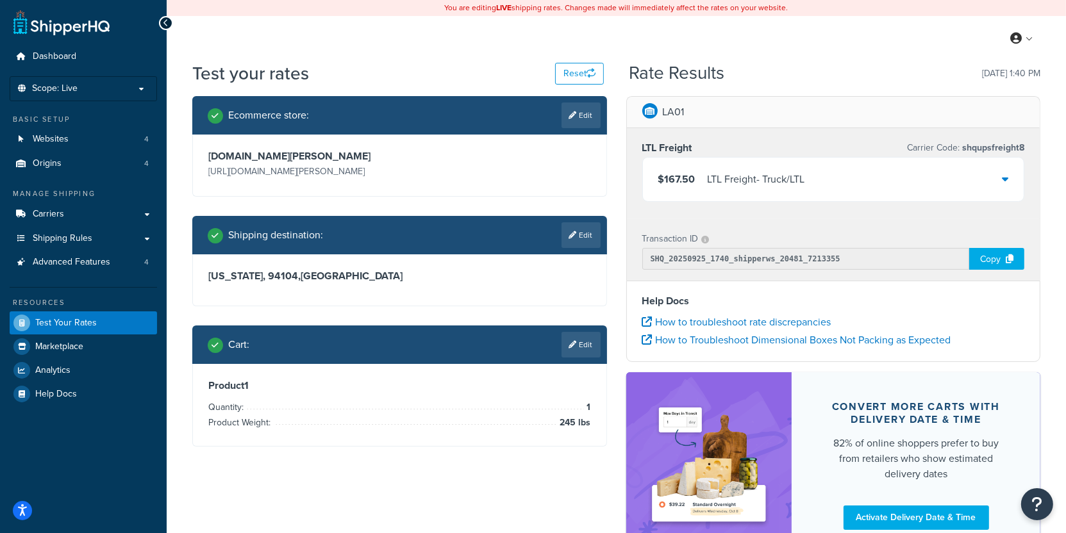
click at [581, 360] on div "Cart : Edit" at bounding box center [399, 345] width 415 height 38
click at [581, 355] on link "Edit" at bounding box center [581, 345] width 39 height 26
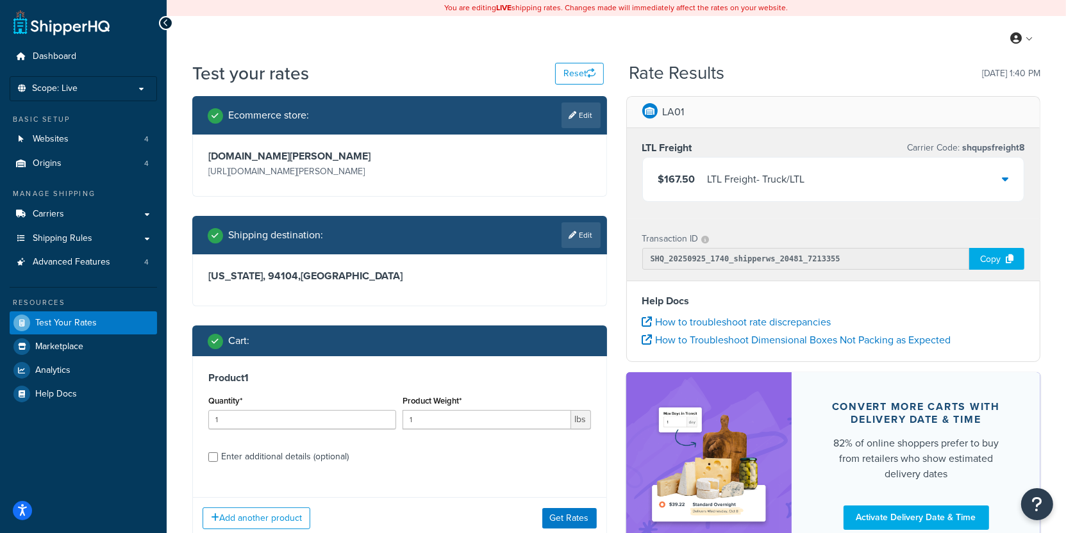
click at [296, 471] on div "Product 1 Quantity* 1 Product Weight* 1 lbs Enter additional details (optional)" at bounding box center [400, 422] width 414 height 131
click at [298, 464] on div "Enter additional details (optional)" at bounding box center [285, 457] width 128 height 18
click at [218, 462] on input "Enter additional details (optional)" at bounding box center [213, 458] width 10 height 10
checkbox input "true"
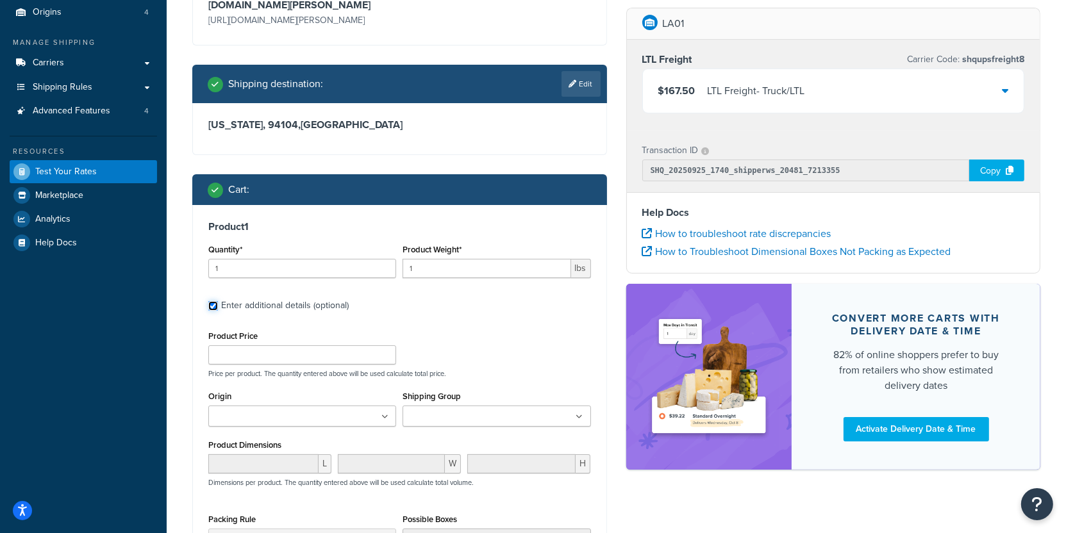
scroll to position [152, 0]
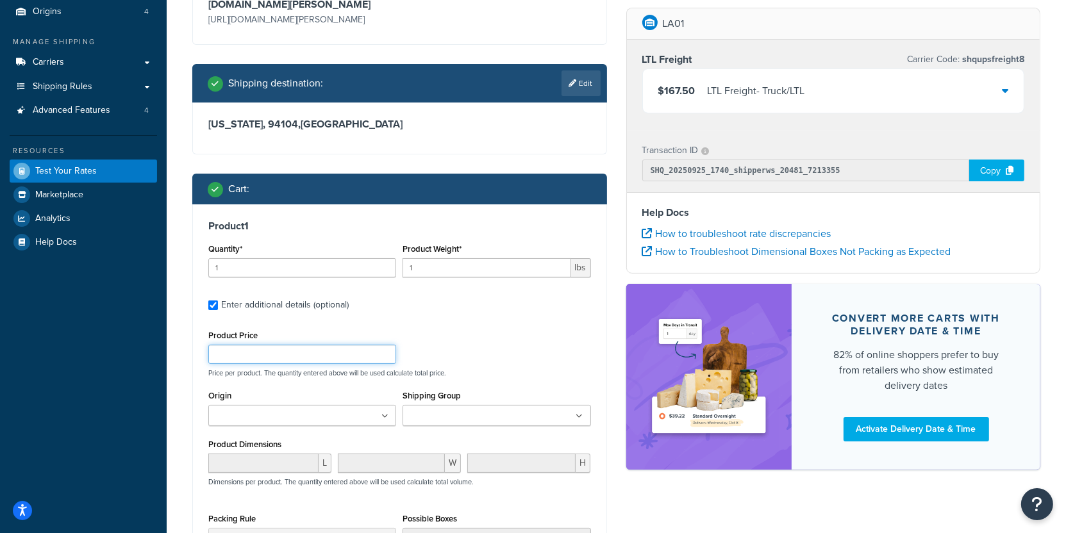
click at [322, 357] on input "Product Price" at bounding box center [302, 354] width 188 height 19
